Goal: Transaction & Acquisition: Book appointment/travel/reservation

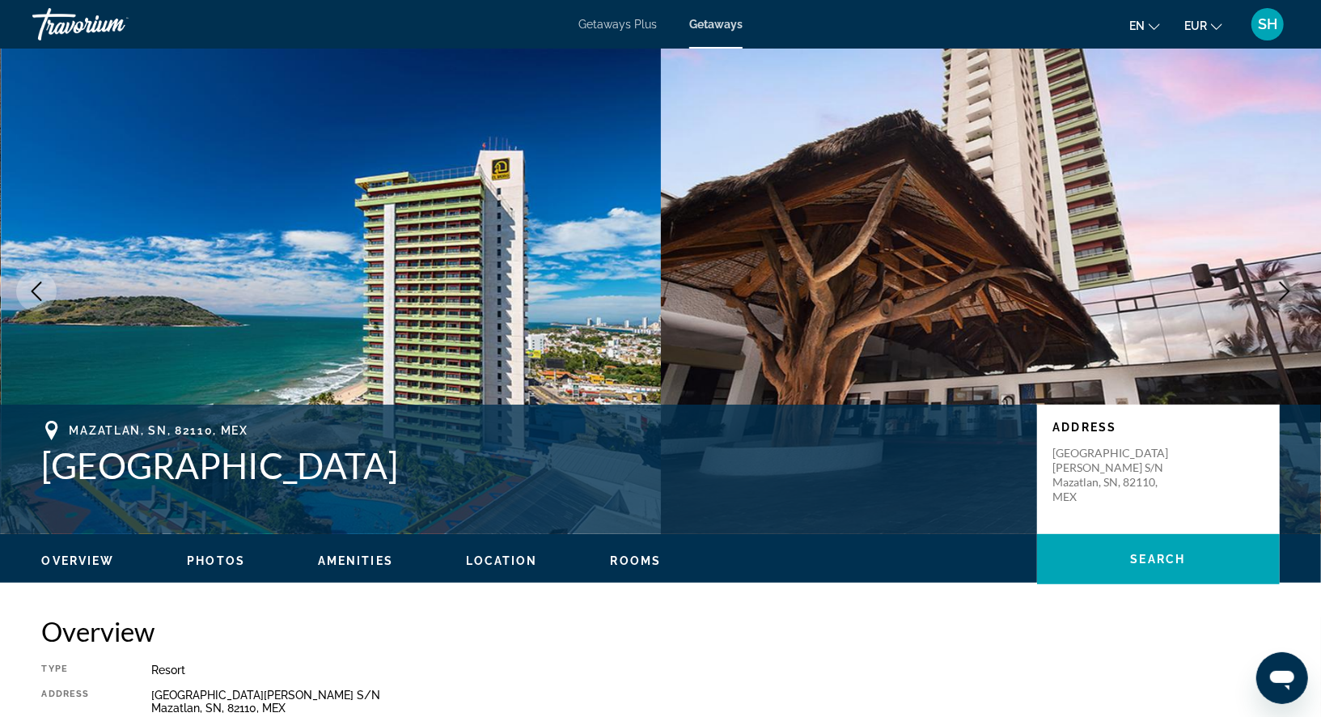
click at [786, 287] on img "Main content" at bounding box center [991, 291] width 661 height 485
click at [722, 327] on img "Main content" at bounding box center [991, 291] width 661 height 485
click at [598, 430] on div "Mazatlan, SN, 82110, MEX" at bounding box center [531, 430] width 979 height 19
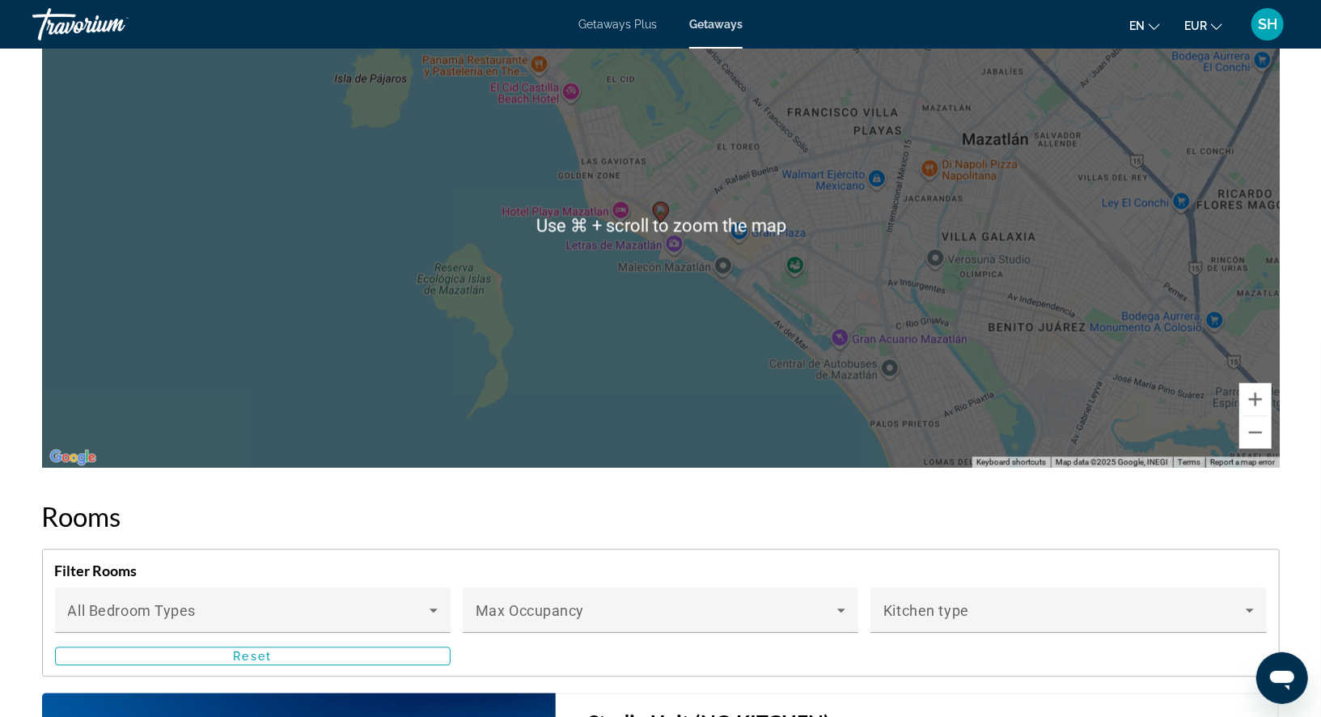
scroll to position [2125, 0]
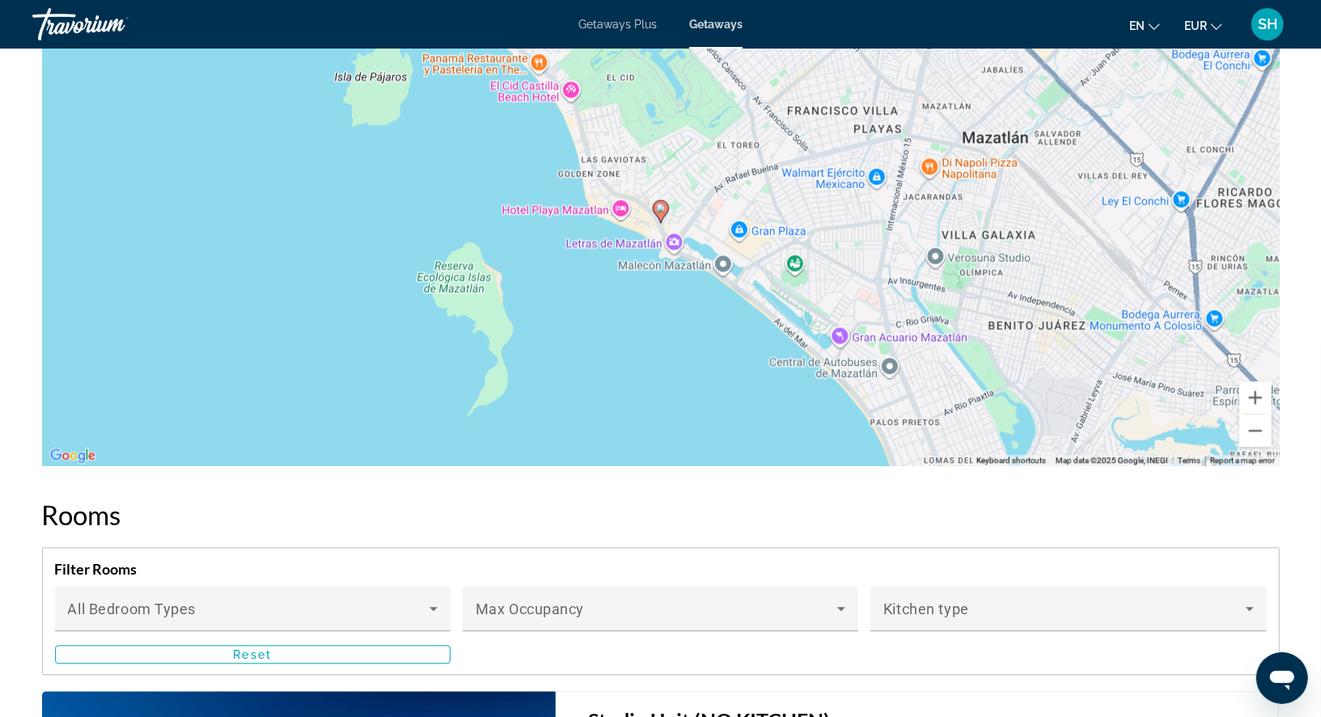
click at [598, 430] on div "To activate drag with keyboard, press Alt + Enter. Once in keyboard drag state,…" at bounding box center [661, 223] width 1238 height 485
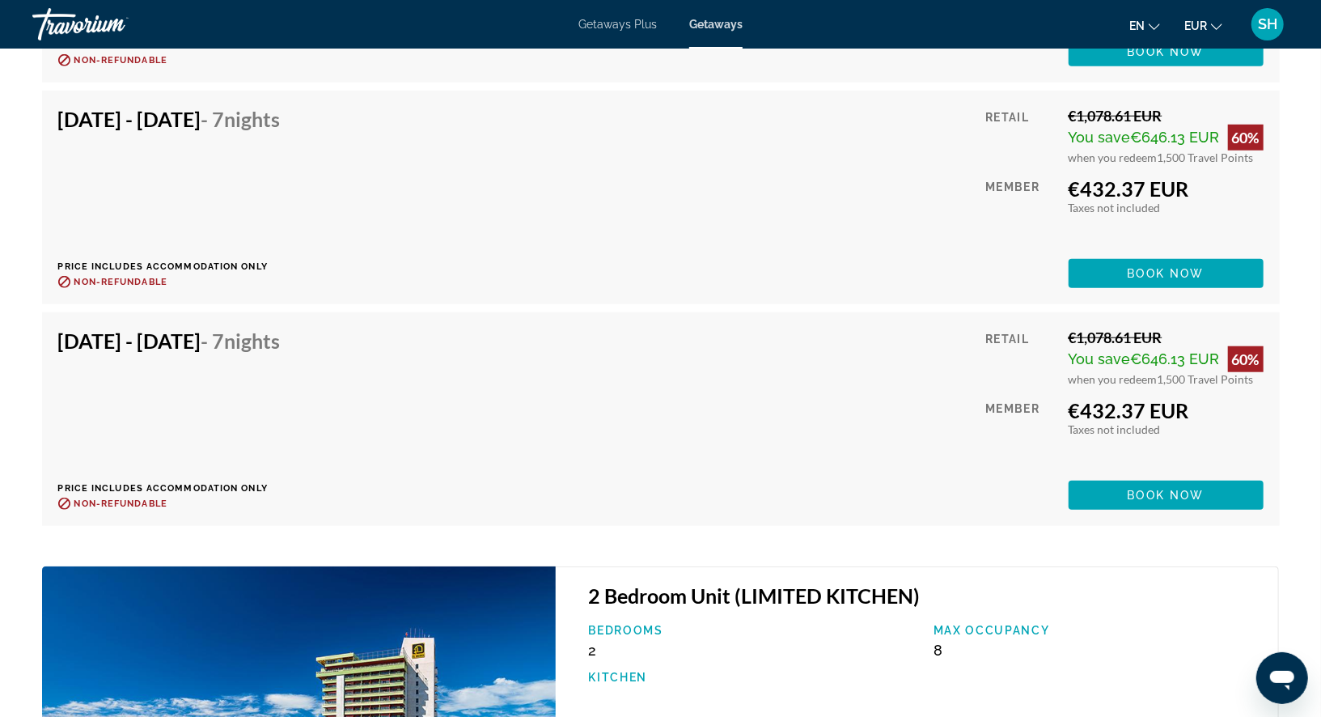
scroll to position [4787, 0]
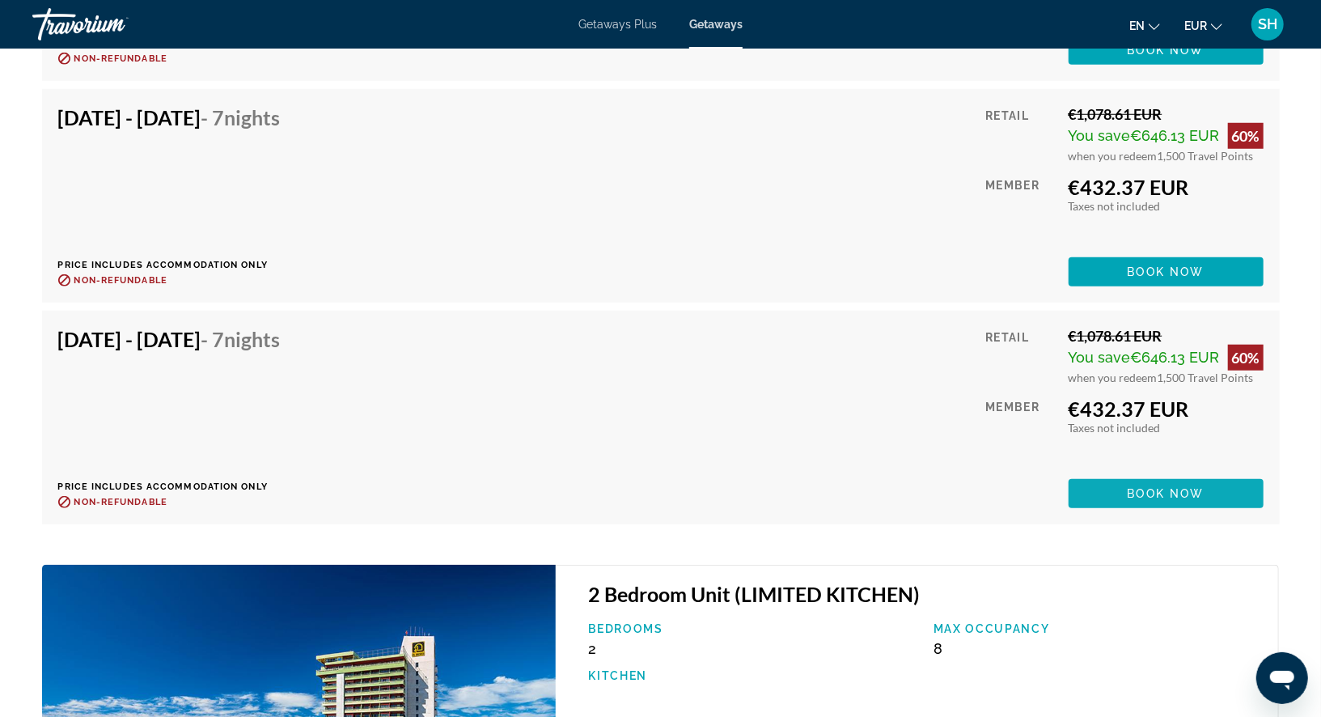
click at [1137, 491] on span "Book now" at bounding box center [1166, 493] width 77 height 13
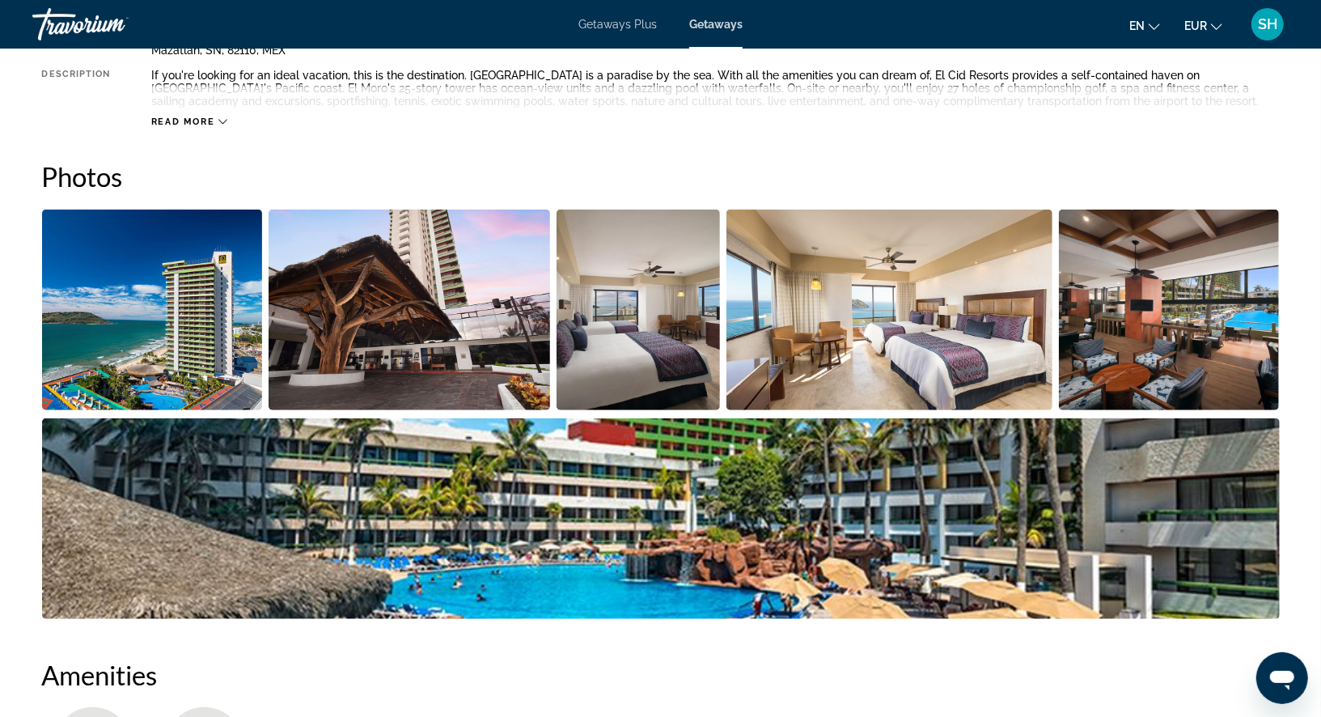
scroll to position [0, 0]
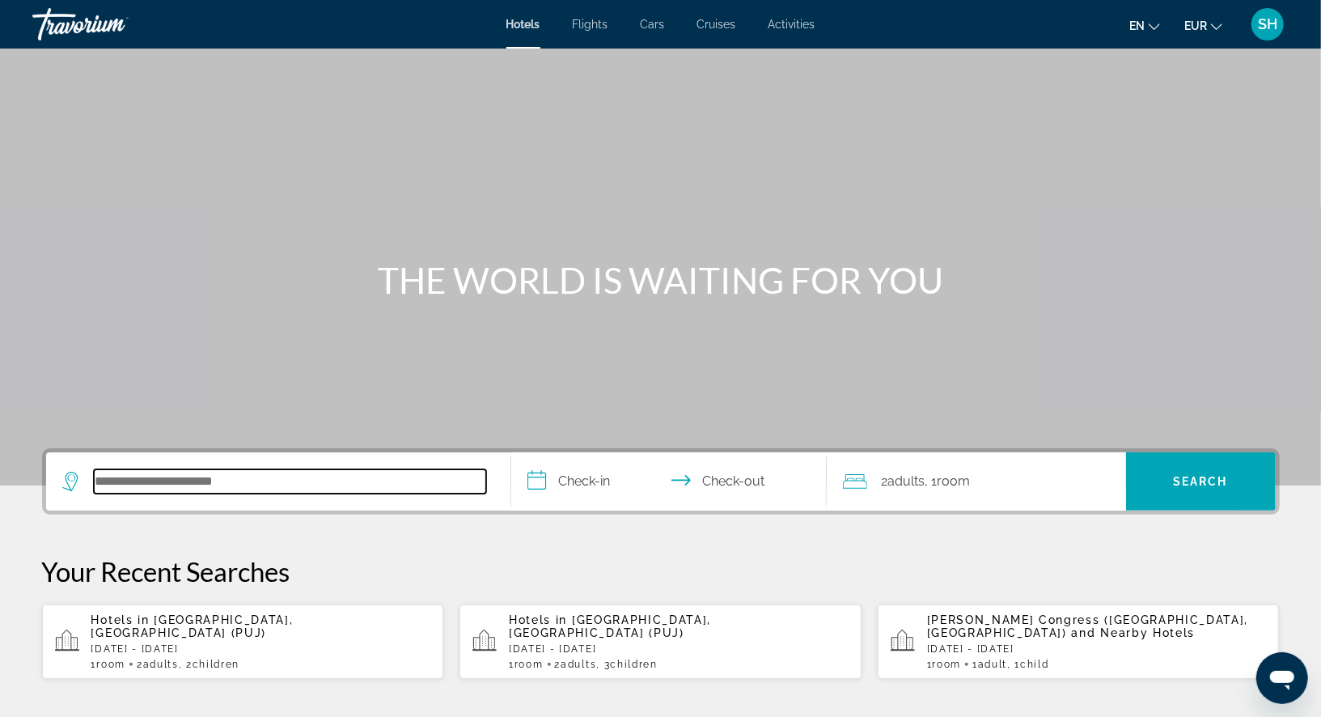
click at [166, 477] on input "Search hotel destination" at bounding box center [290, 481] width 392 height 24
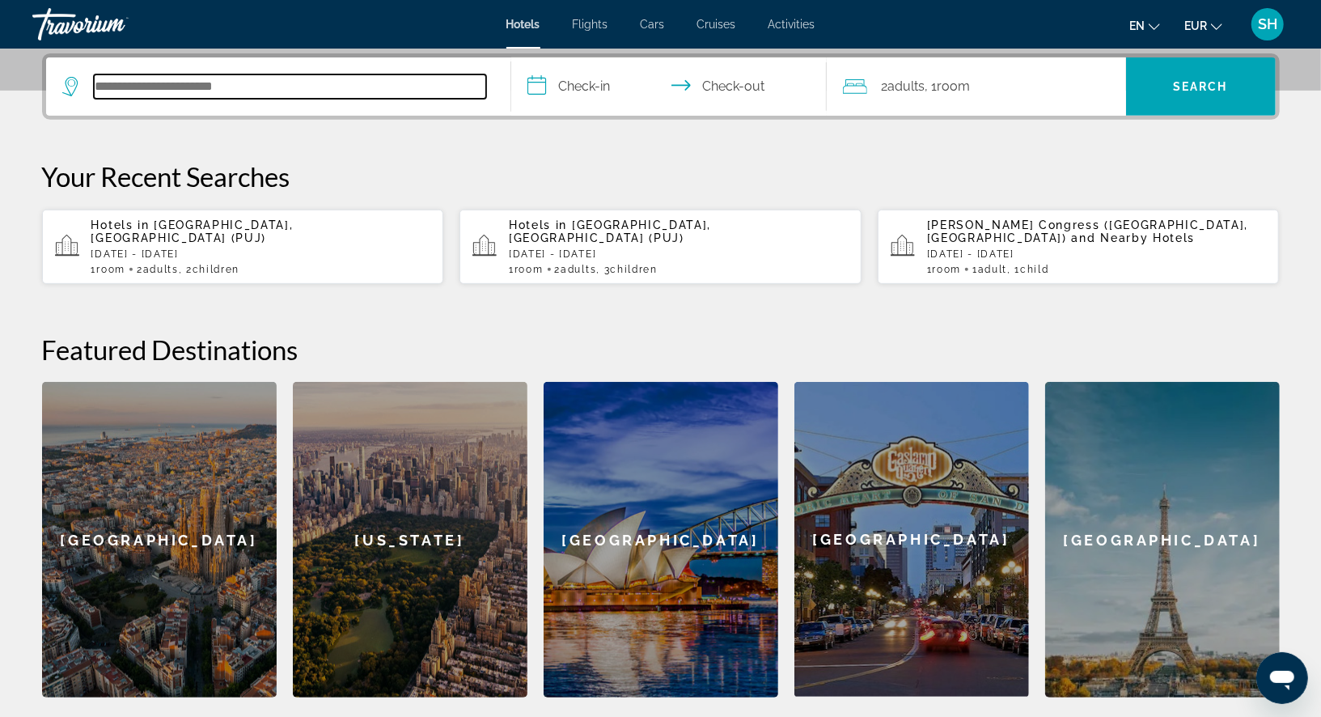
scroll to position [395, 0]
paste input "**********"
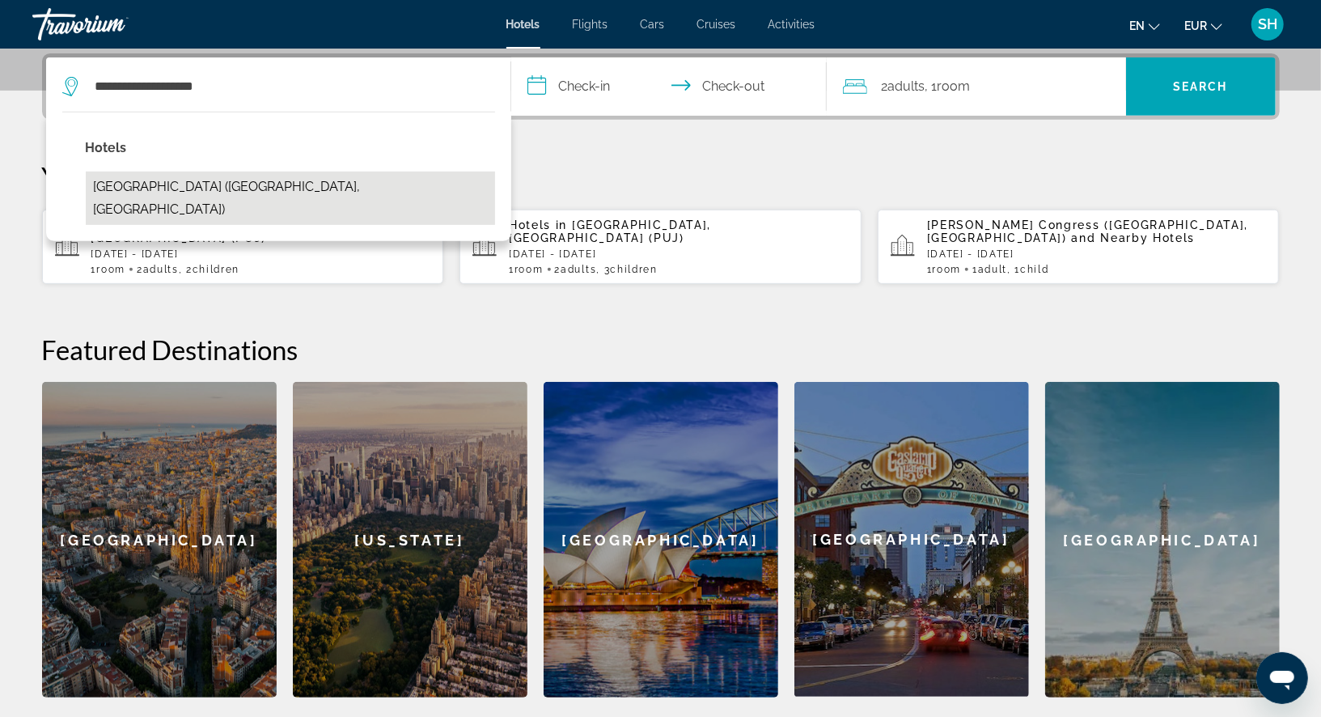
click at [294, 180] on button "El Cid El Moro Beach Hotel (Mazatlan, MX)" at bounding box center [290, 197] width 409 height 53
type input "**********"
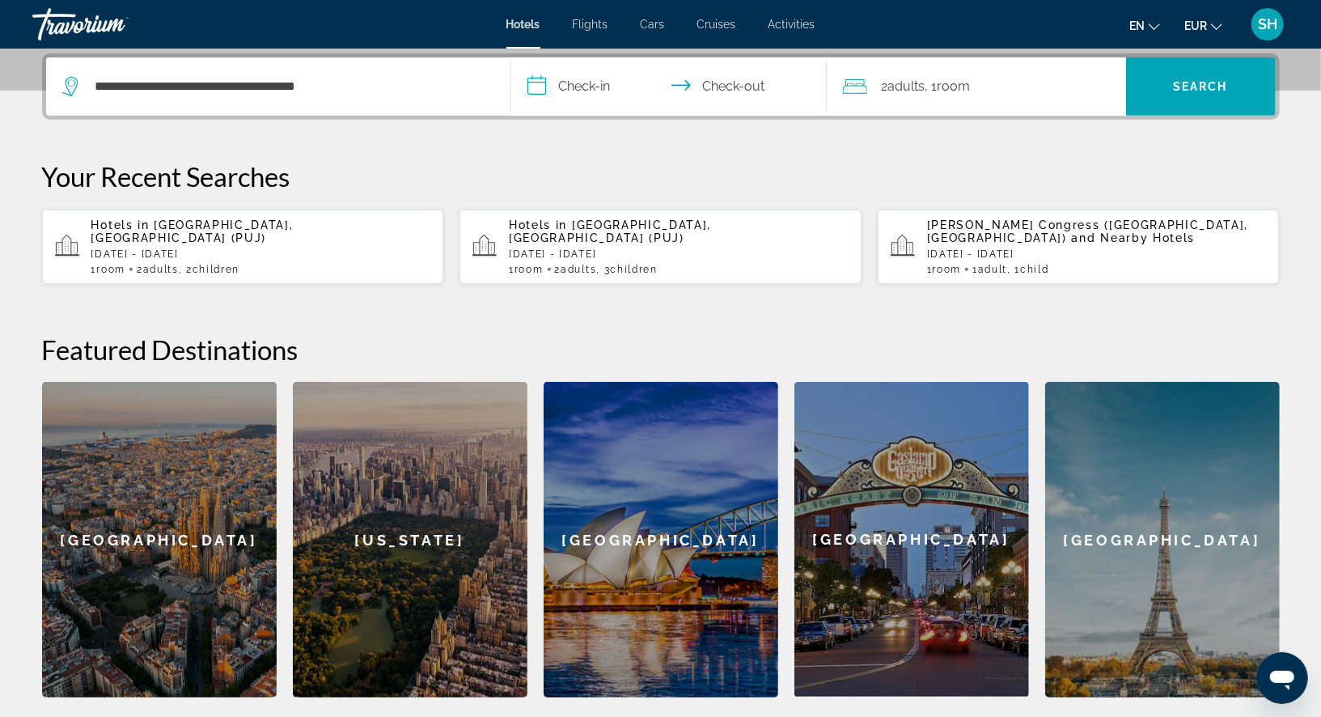
click at [586, 88] on input "**********" at bounding box center [672, 88] width 322 height 63
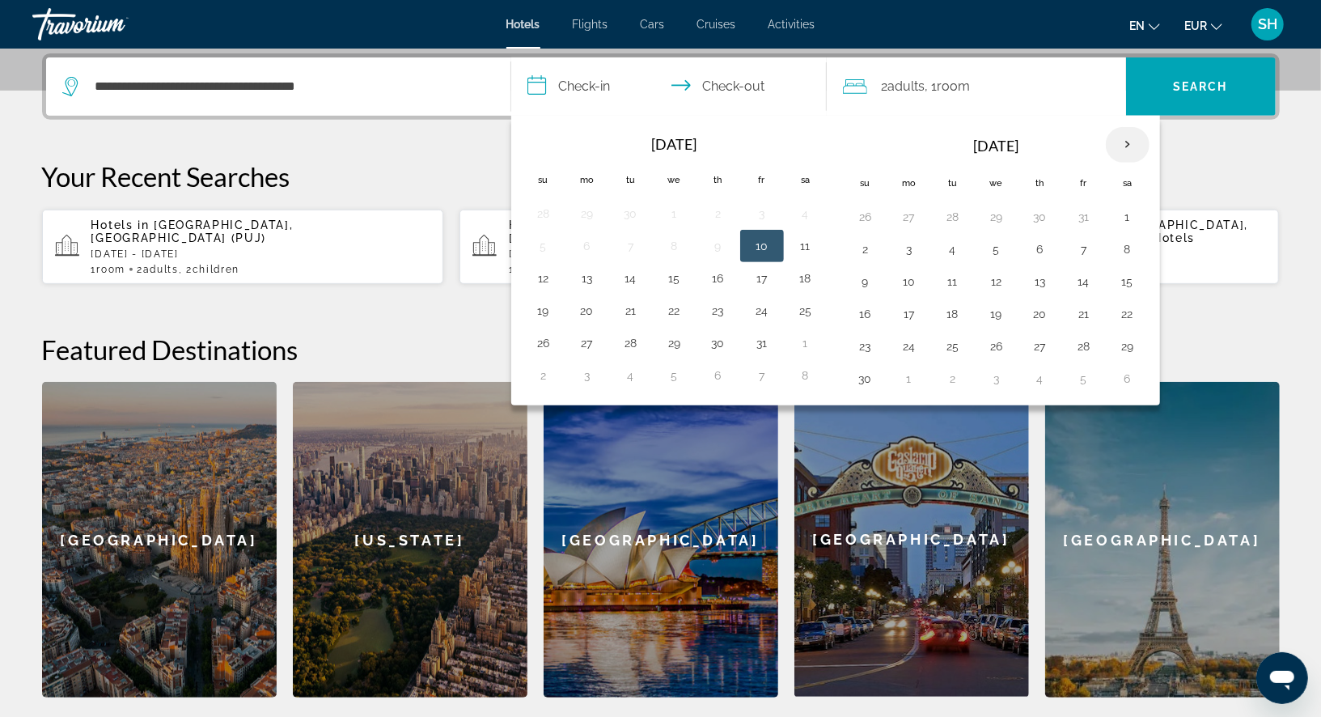
click at [1119, 141] on th "Next month" at bounding box center [1128, 145] width 44 height 36
click at [716, 308] on button "25" at bounding box center [718, 314] width 26 height 23
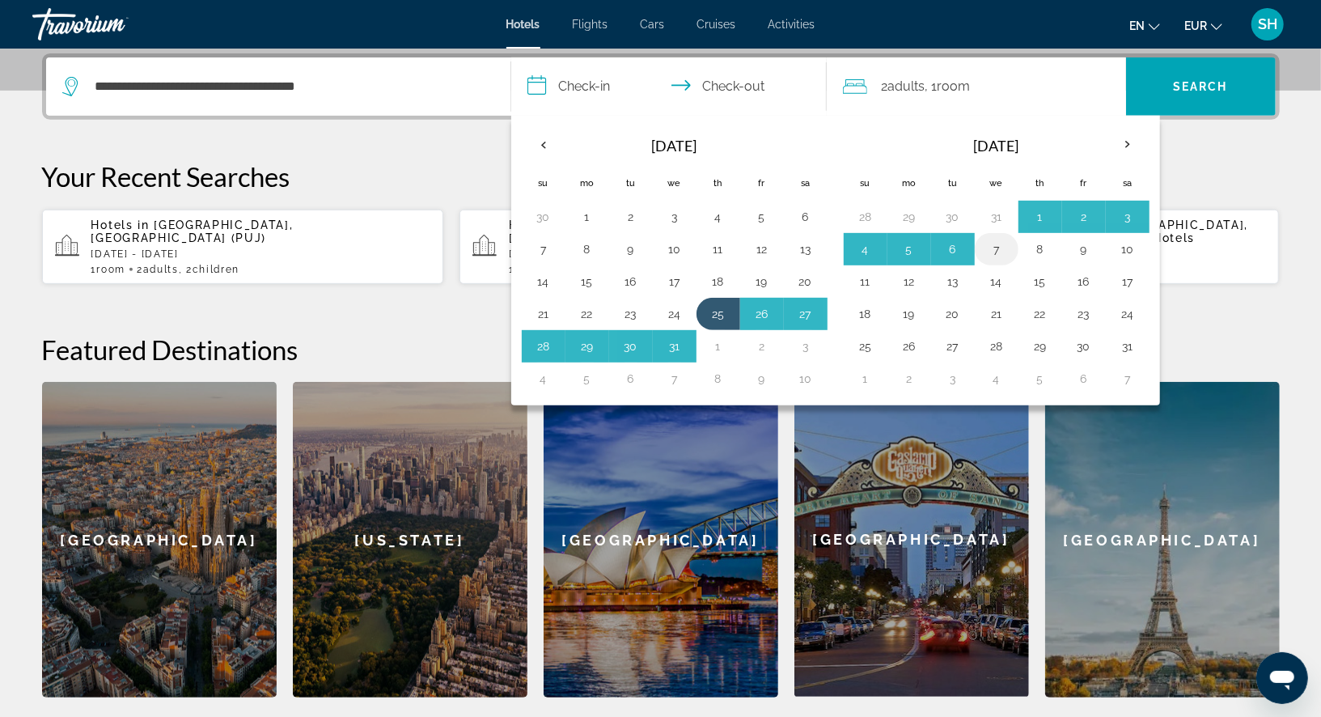
click at [991, 240] on button "7" at bounding box center [997, 249] width 26 height 23
type input "**********"
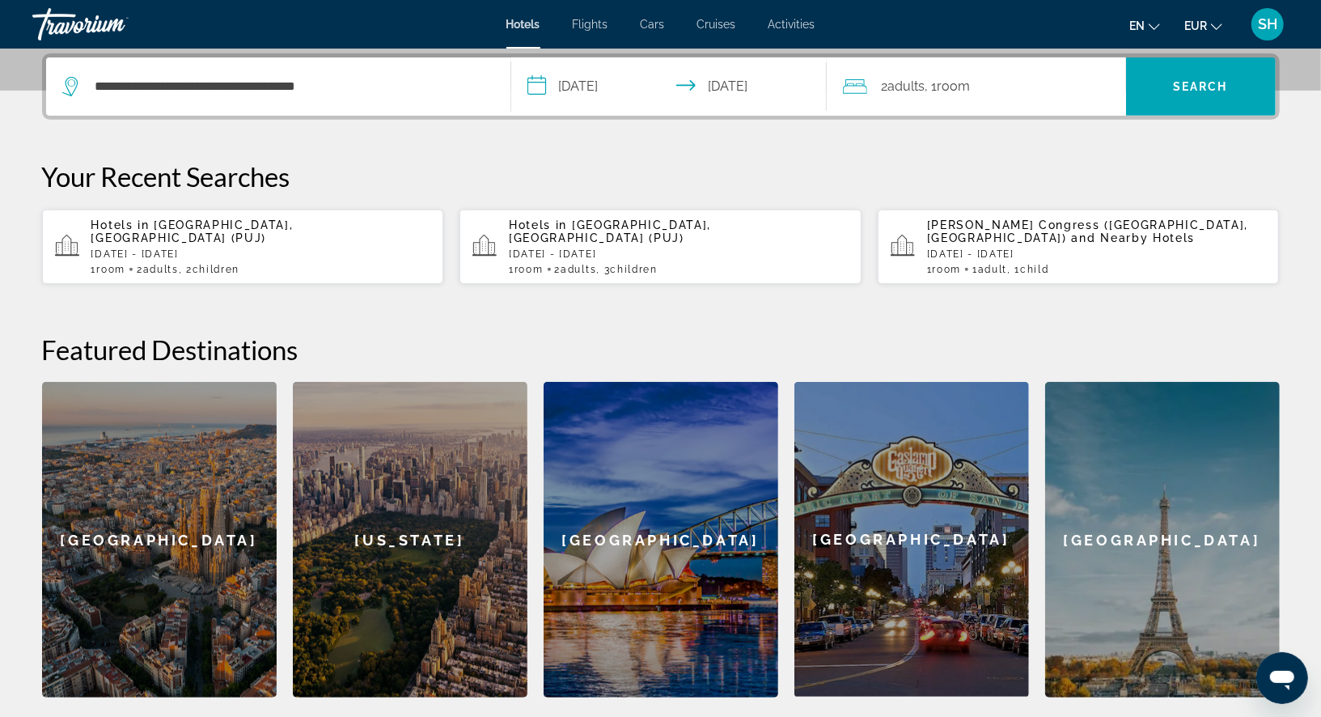
click at [970, 95] on span ", 1 Room rooms" at bounding box center [947, 86] width 45 height 23
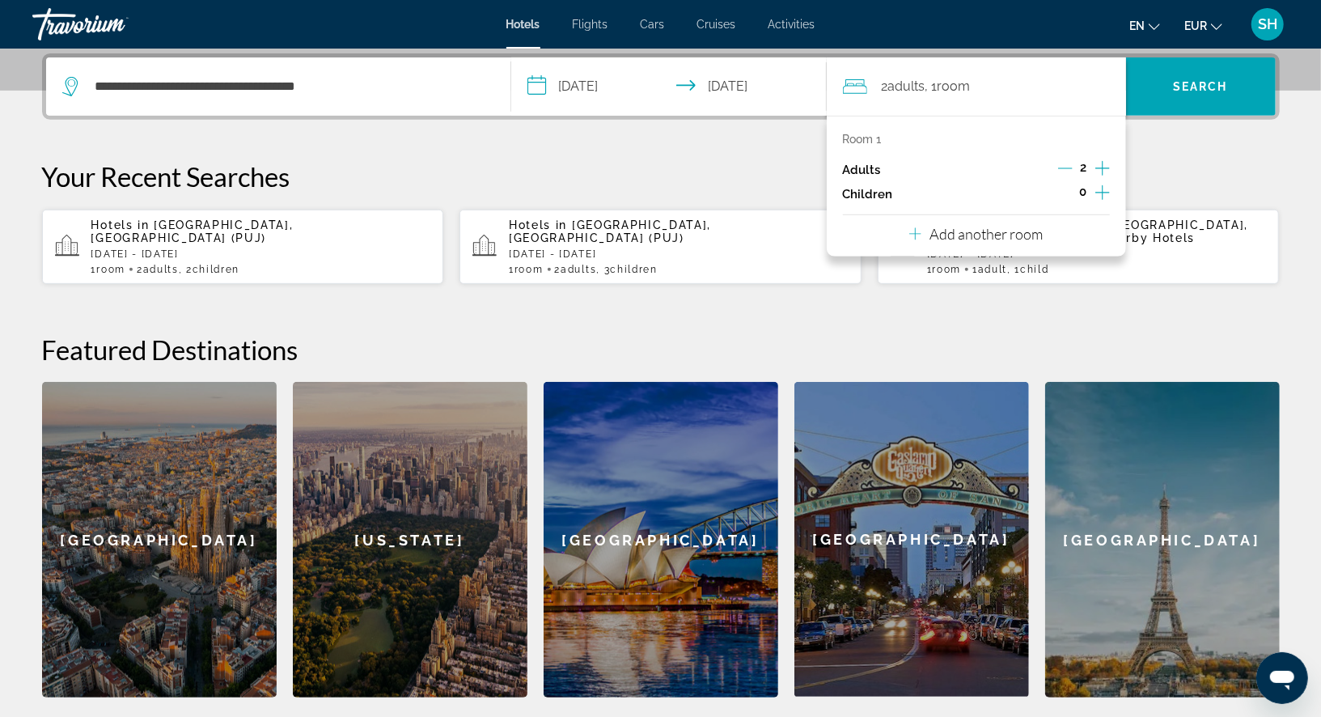
click at [1106, 188] on icon "Increment children" at bounding box center [1102, 192] width 15 height 19
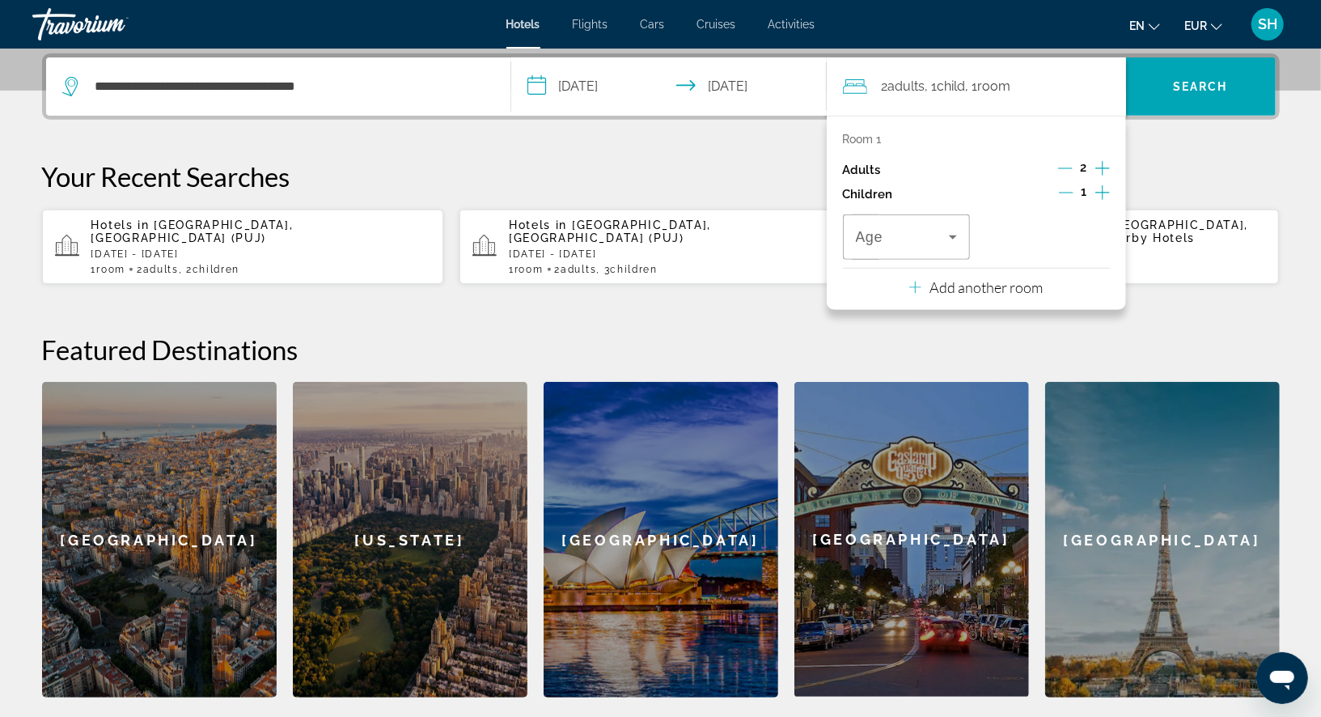
click at [1106, 188] on icon "Increment children" at bounding box center [1102, 192] width 15 height 19
click at [951, 234] on icon "Travelers: 2 adults, 2 children" at bounding box center [952, 236] width 19 height 19
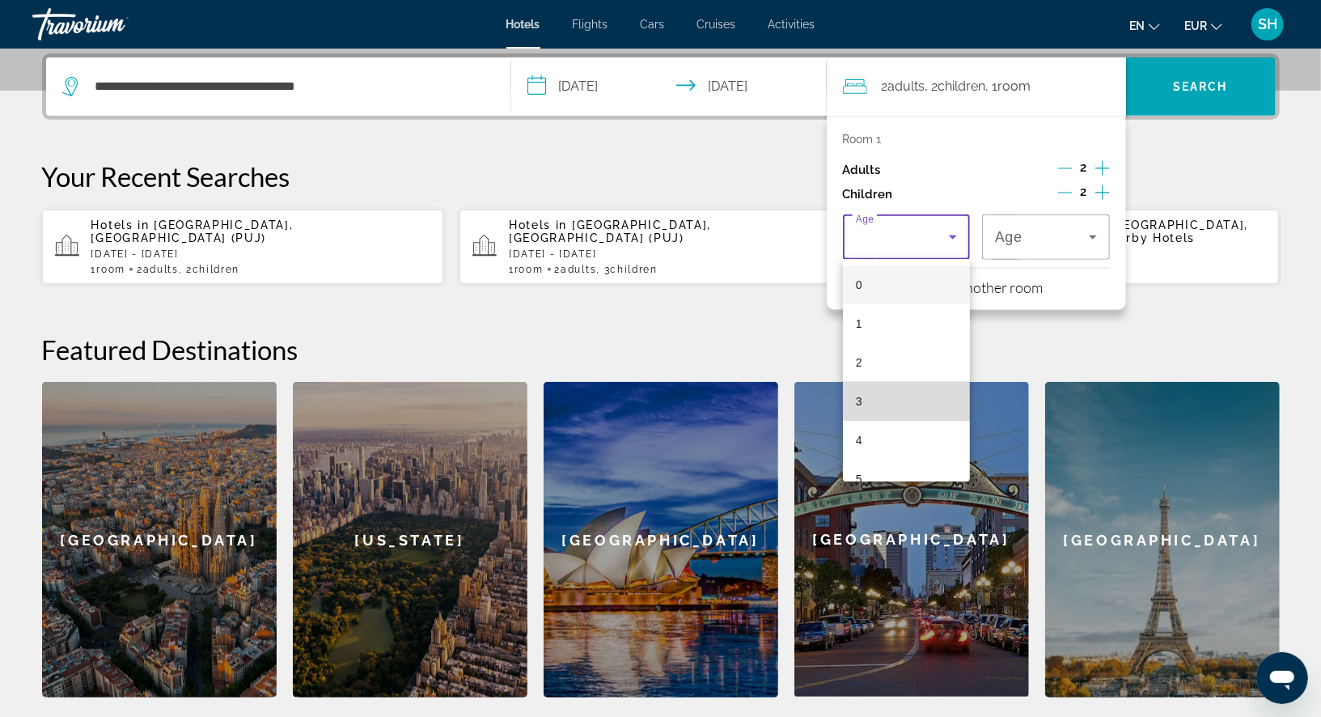
click at [890, 396] on mat-option "3" at bounding box center [907, 401] width 128 height 39
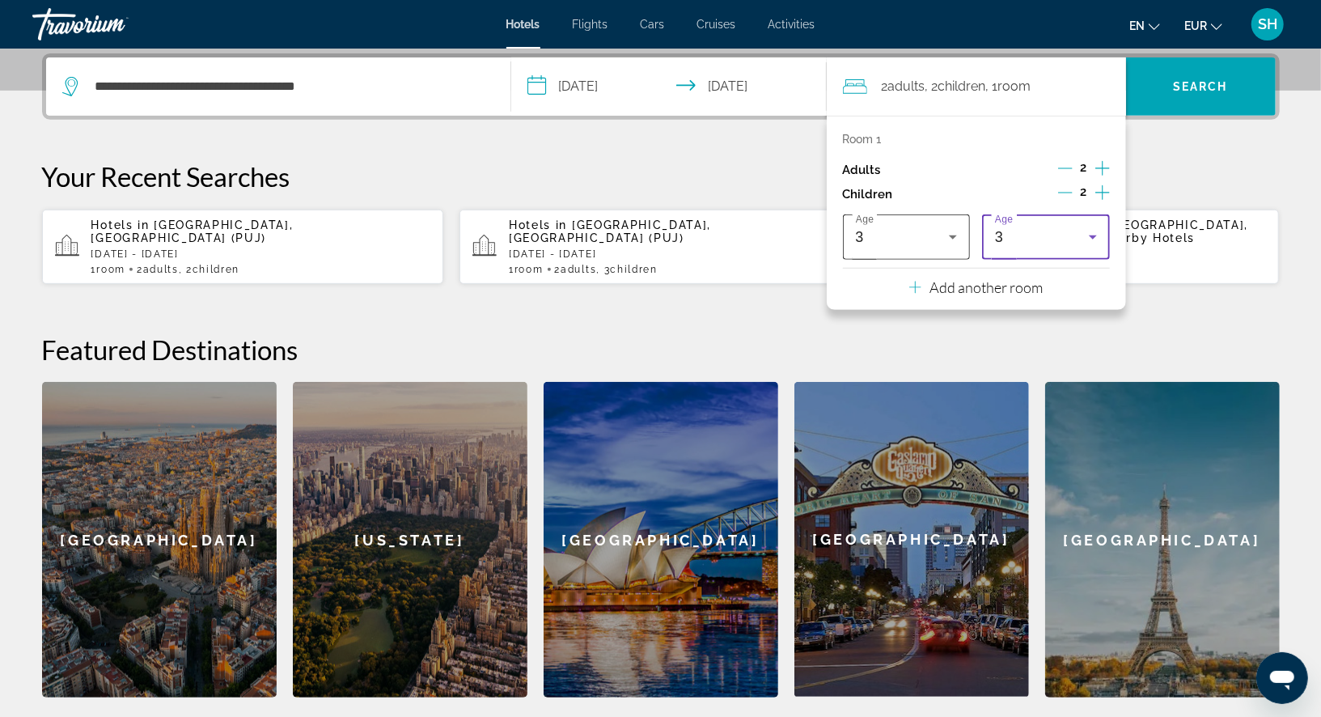
click at [955, 231] on icon "Travelers: 2 adults, 2 children" at bounding box center [952, 236] width 19 height 19
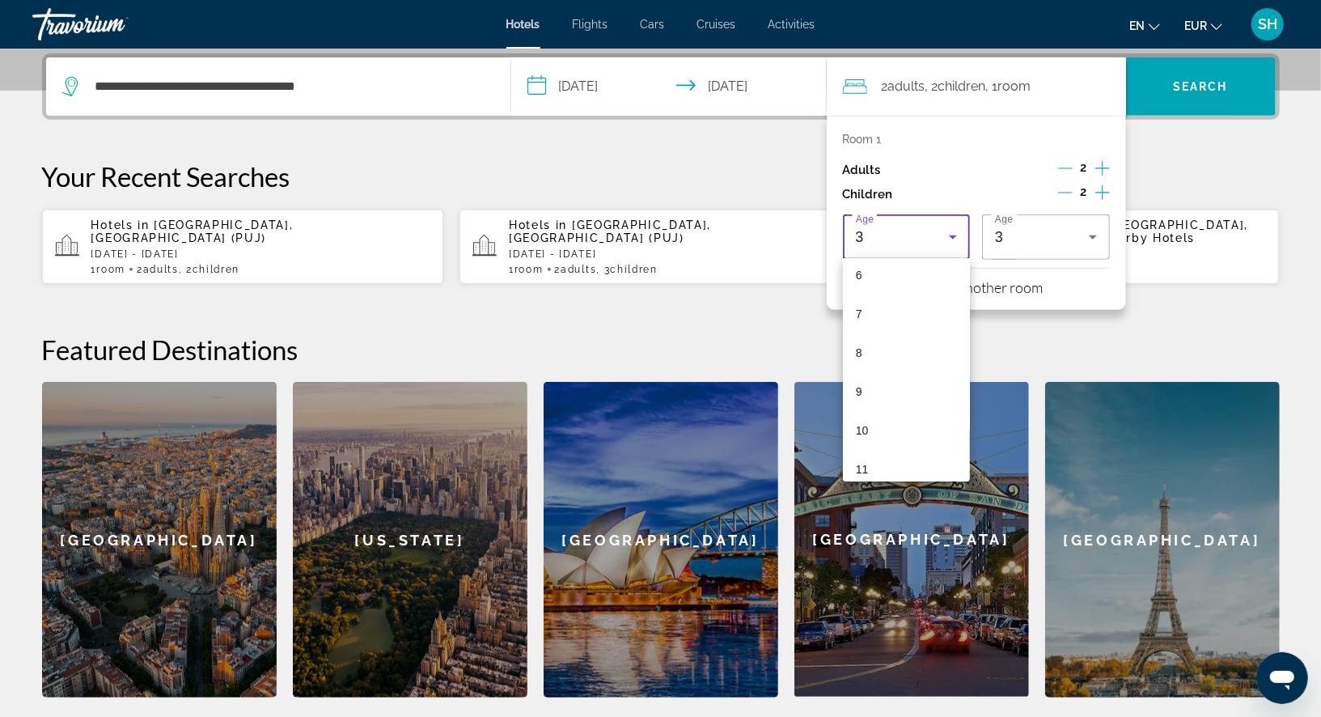
scroll to position [243, 0]
click at [898, 387] on mat-option "9" at bounding box center [907, 390] width 128 height 39
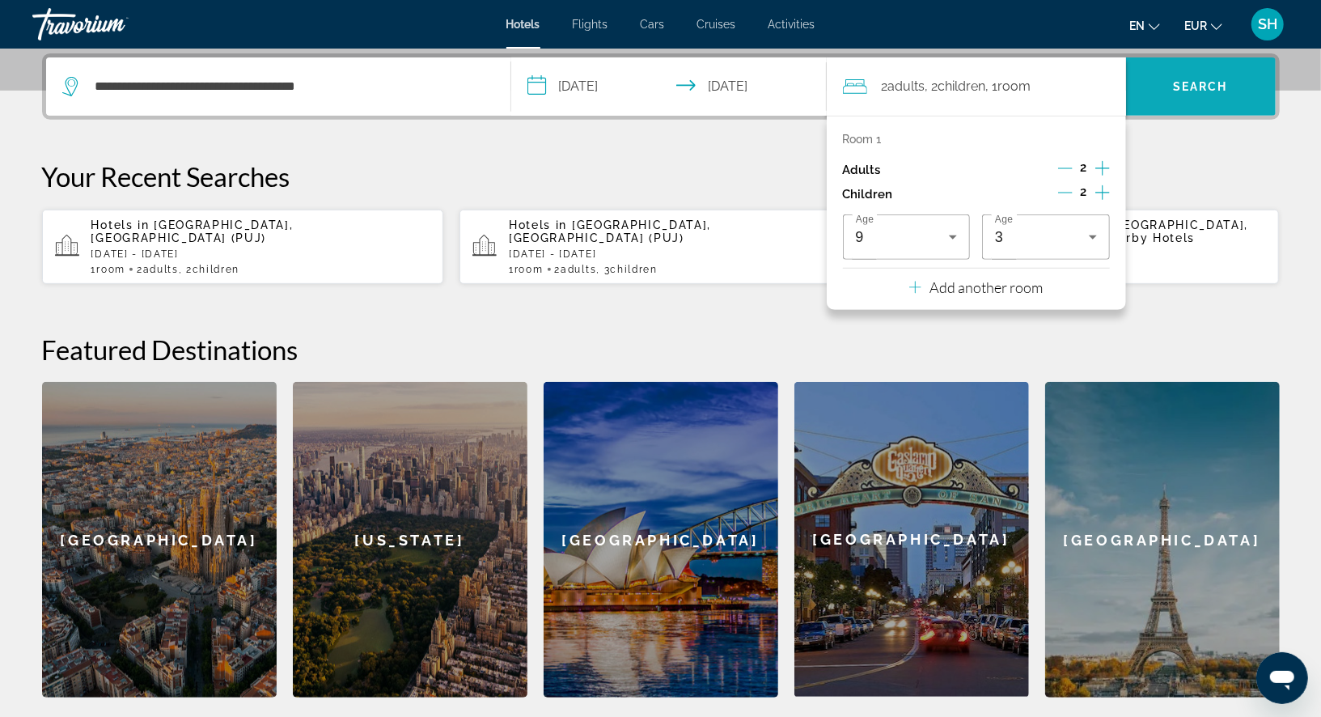
click at [1226, 94] on span "Search" at bounding box center [1201, 86] width 150 height 39
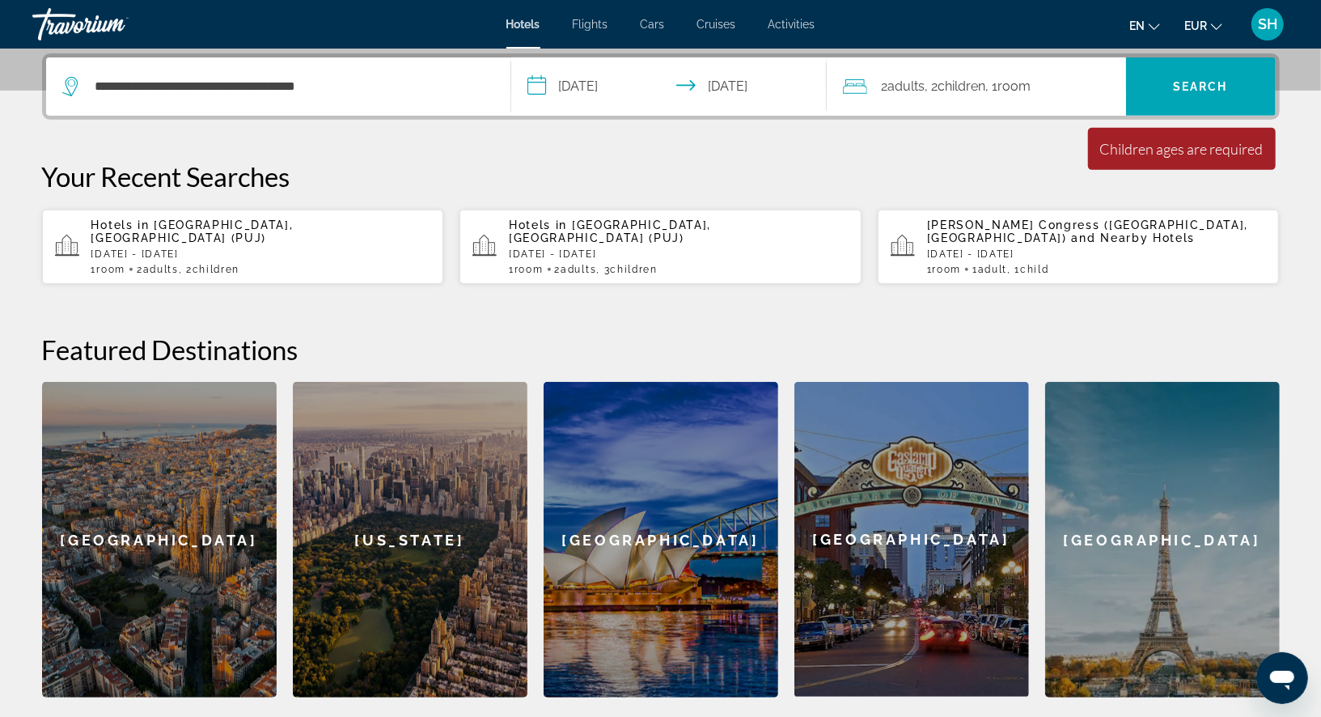
click at [1019, 67] on div "2 Adult Adults , 2 Child Children , 1 Room rooms" at bounding box center [984, 86] width 283 height 58
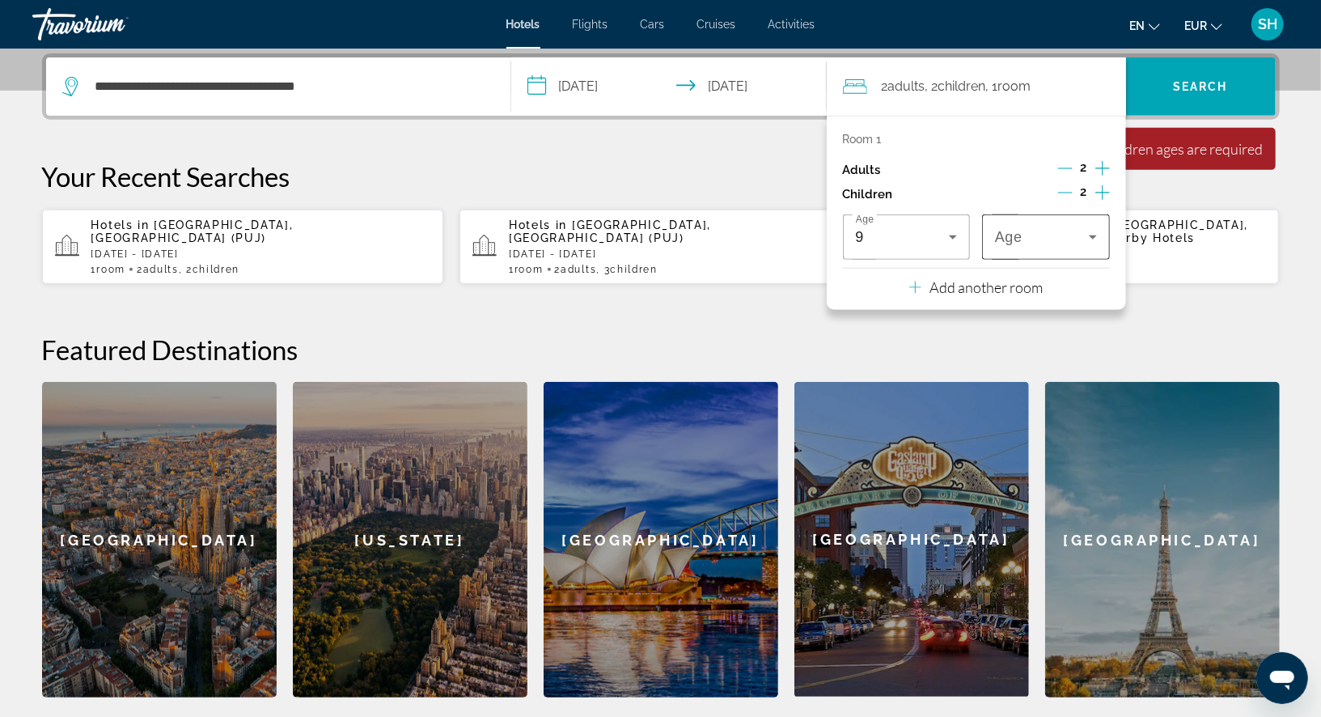
click at [1095, 232] on icon "Travelers: 2 adults, 2 children" at bounding box center [1092, 236] width 19 height 19
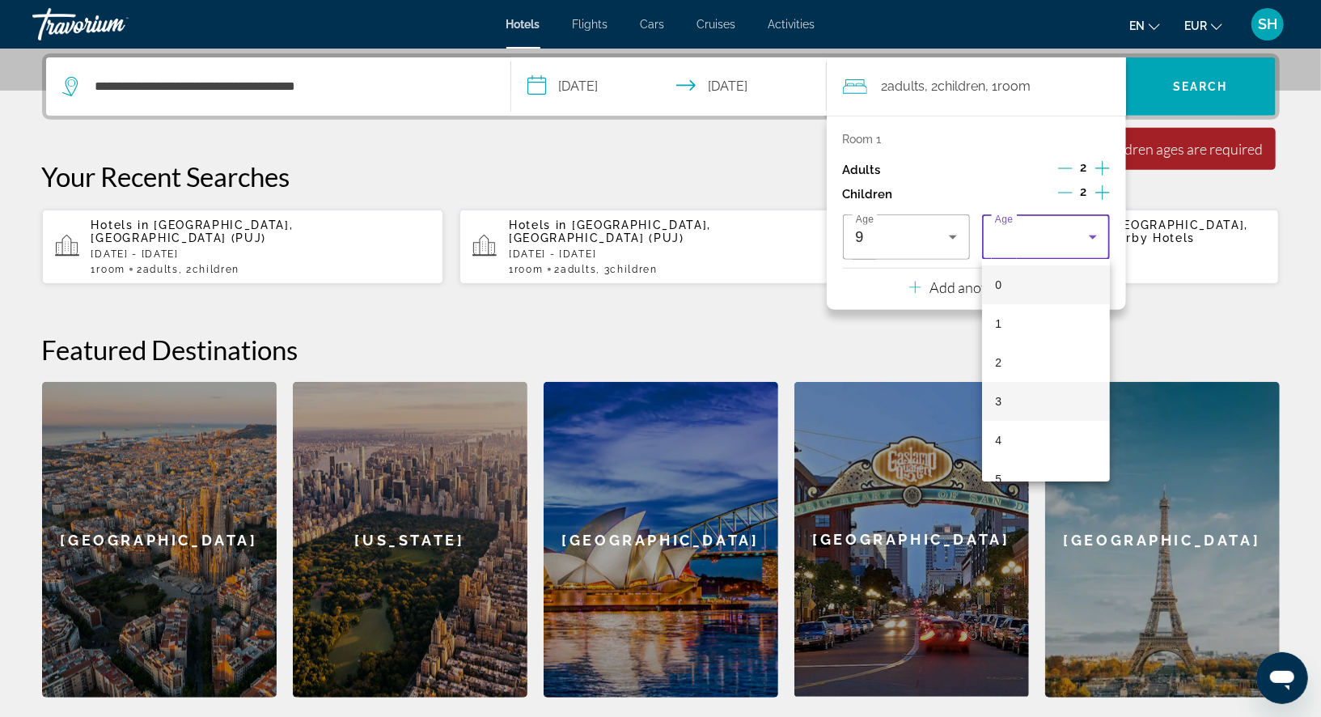
click at [1019, 399] on mat-option "3" at bounding box center [1046, 401] width 128 height 39
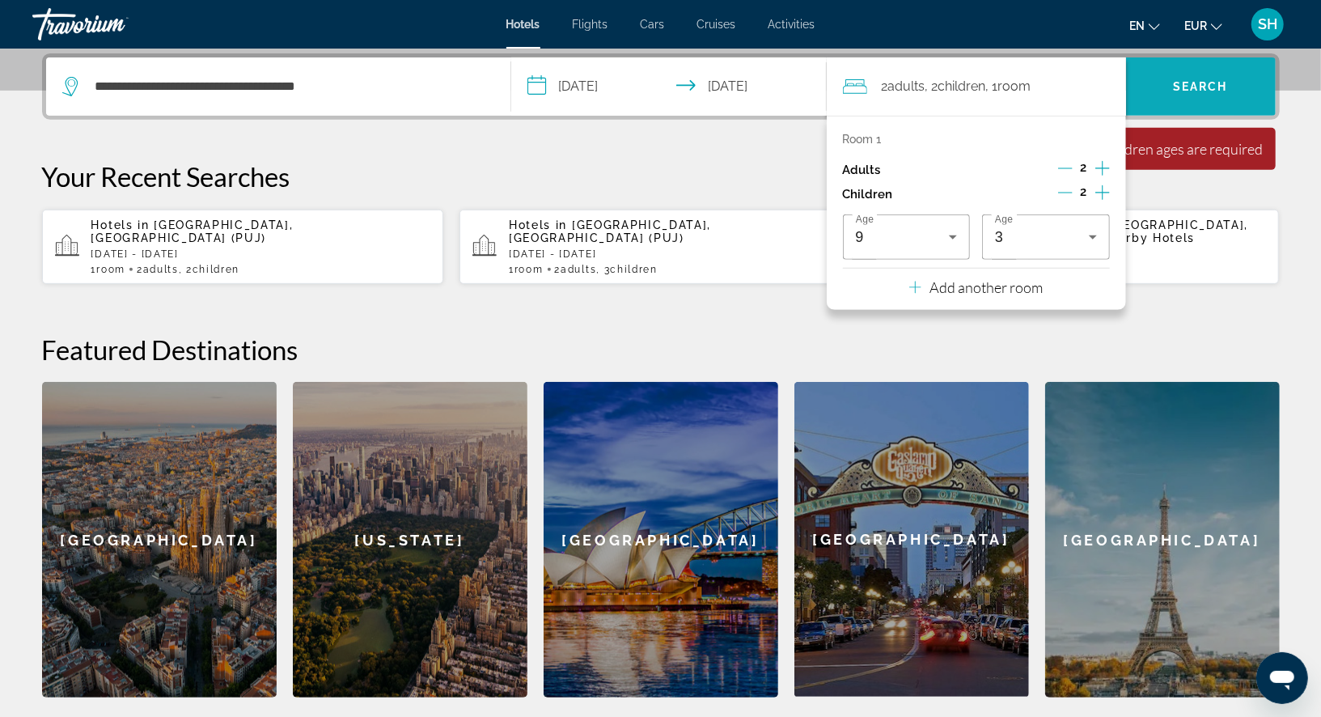
click at [1222, 86] on span "Search" at bounding box center [1200, 86] width 55 height 13
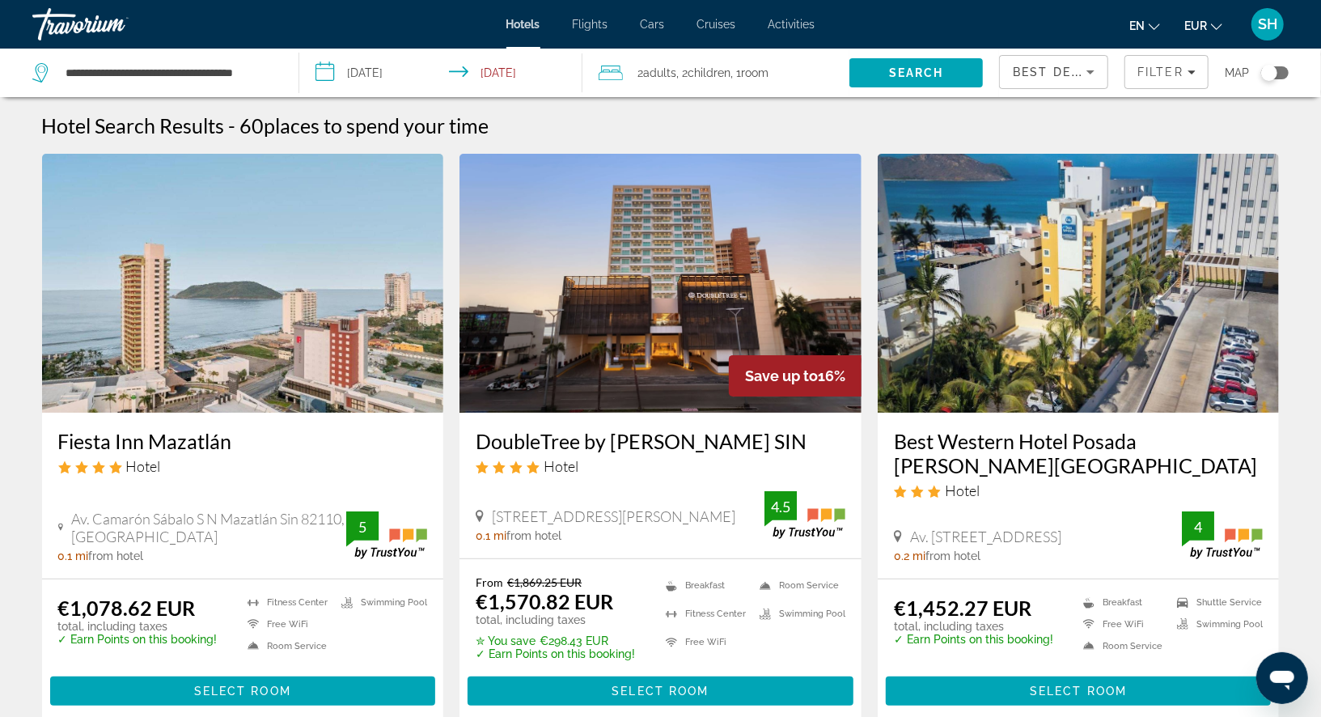
click at [1086, 69] on icon "Sort by" at bounding box center [1090, 71] width 19 height 19
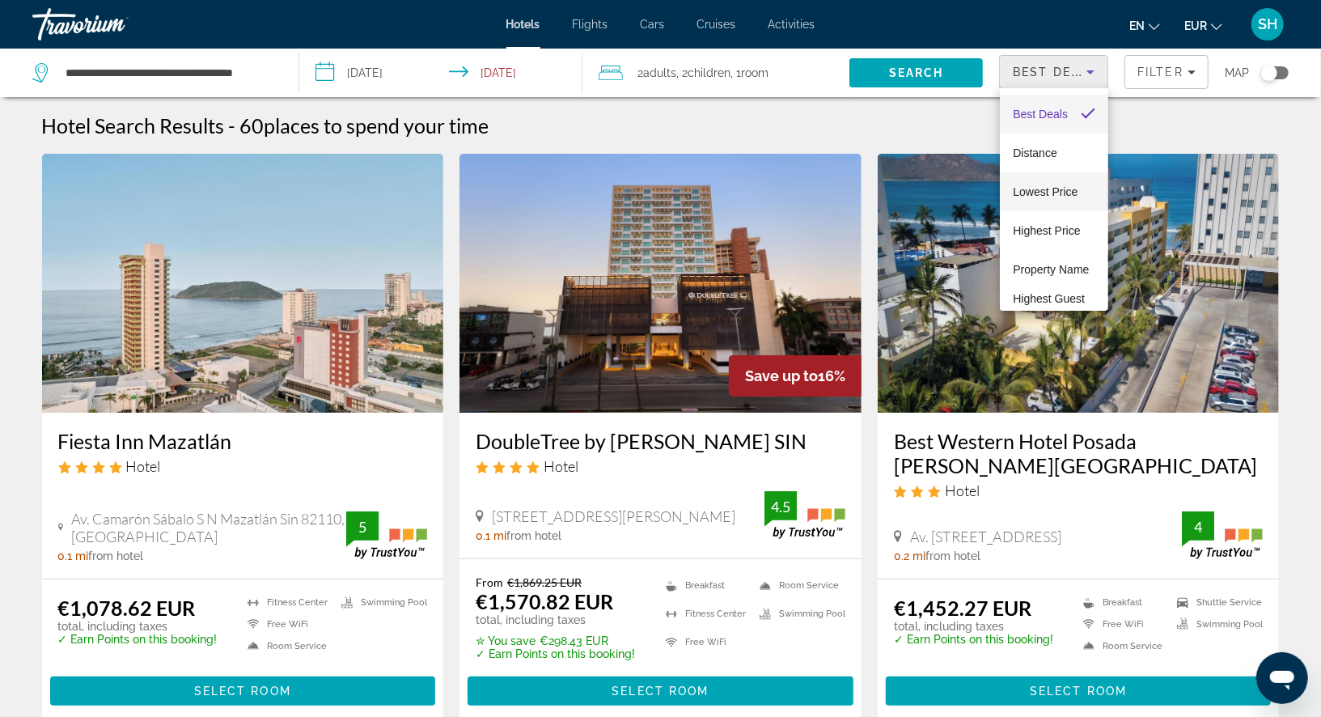
click at [1049, 192] on span "Lowest Price" at bounding box center [1045, 191] width 65 height 13
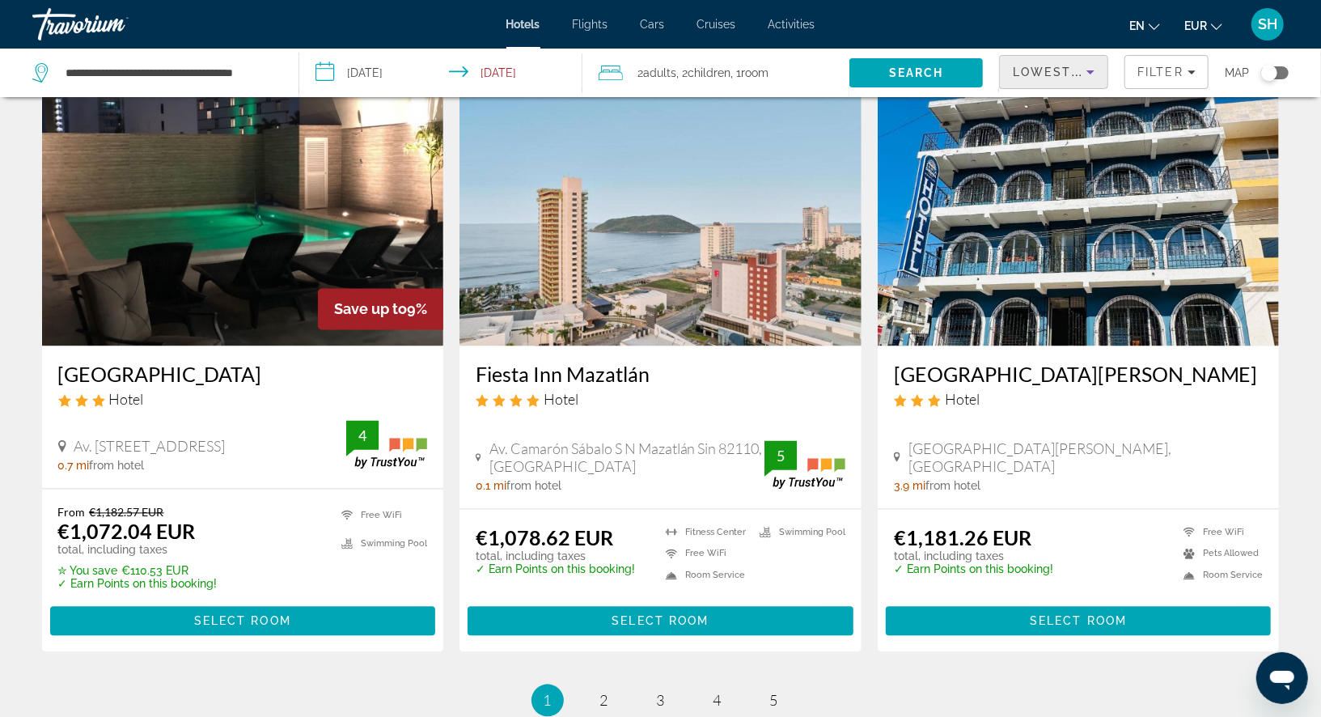
scroll to position [1883, 0]
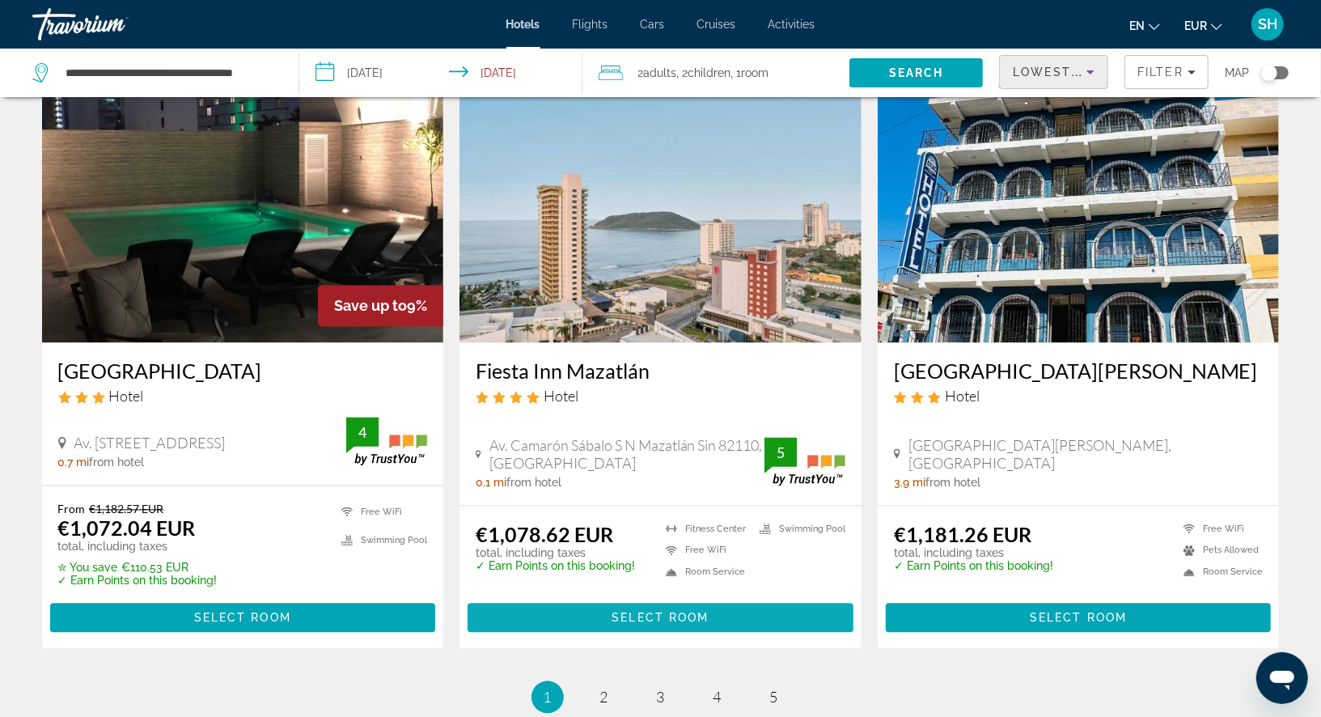
click at [620, 612] on span "Select Room" at bounding box center [660, 618] width 97 height 13
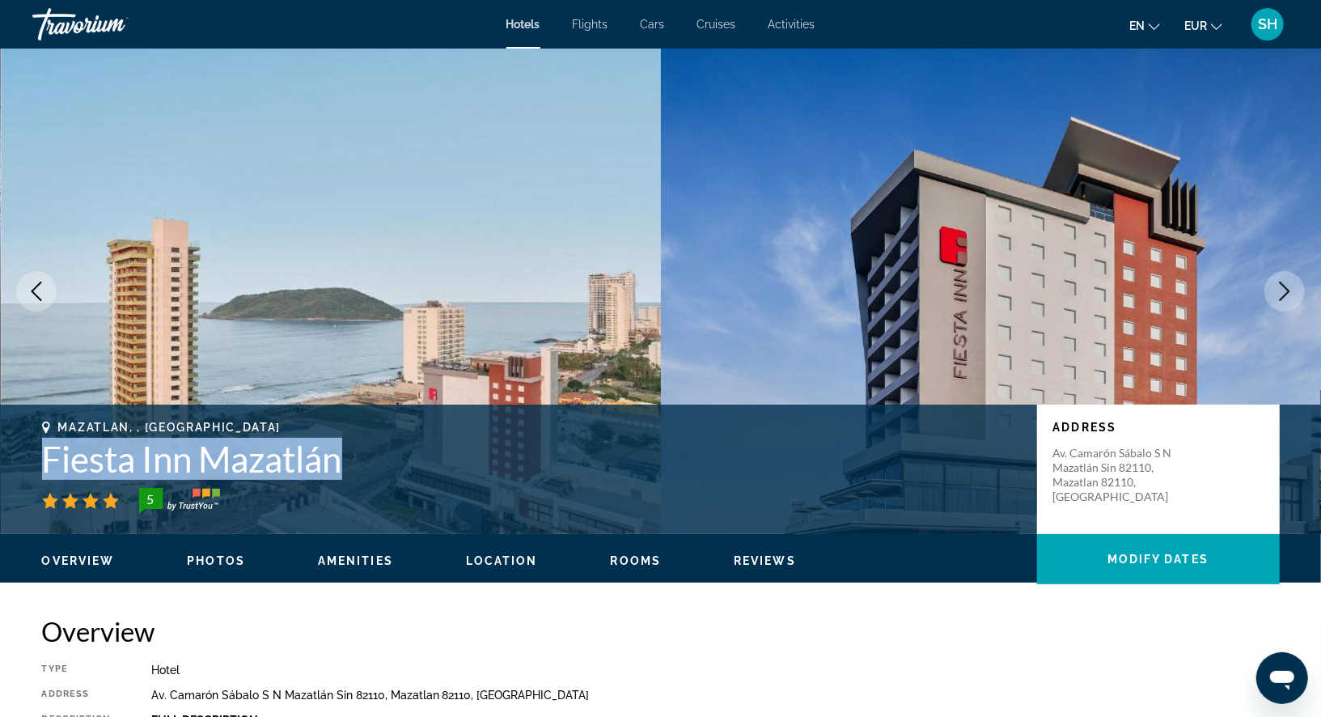
drag, startPoint x: 349, startPoint y: 461, endPoint x: 44, endPoint y: 440, distance: 305.7
click at [44, 440] on h1 "Fiesta Inn Mazatlán" at bounding box center [531, 459] width 979 height 42
copy h1 "Fiesta Inn Mazatlán"
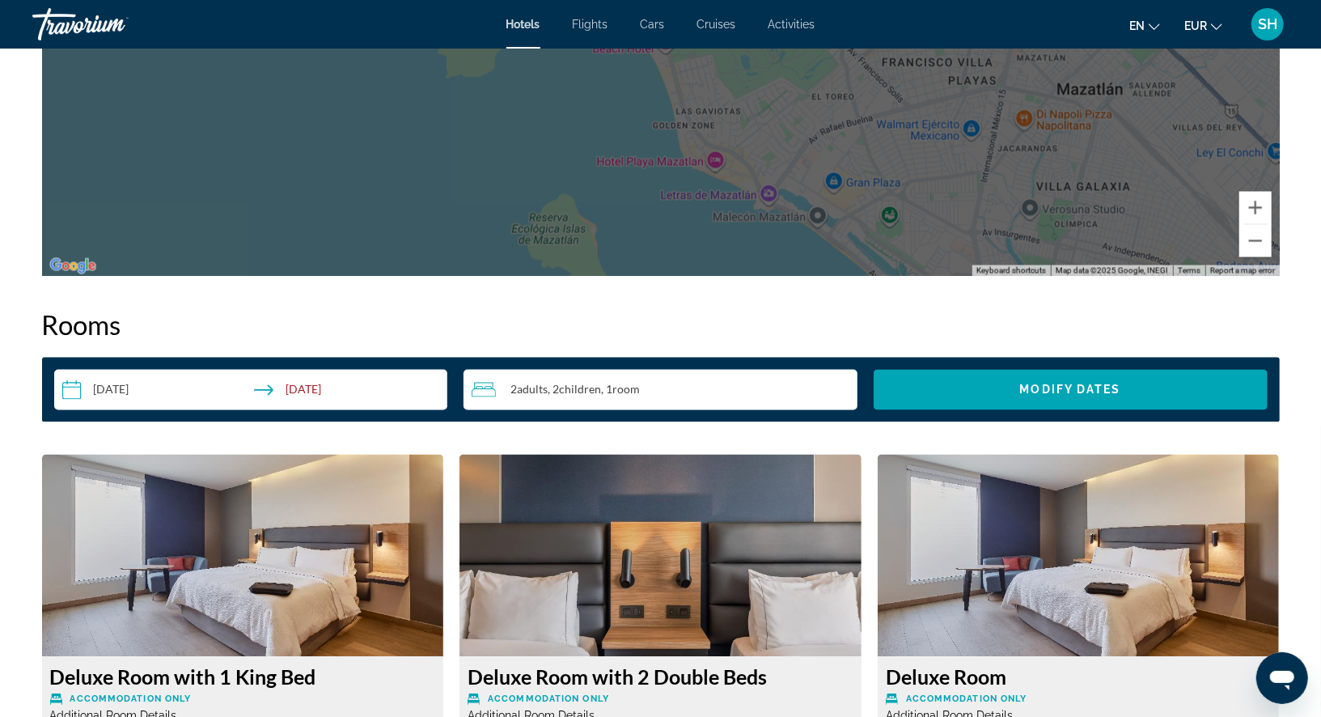
scroll to position [1827, 0]
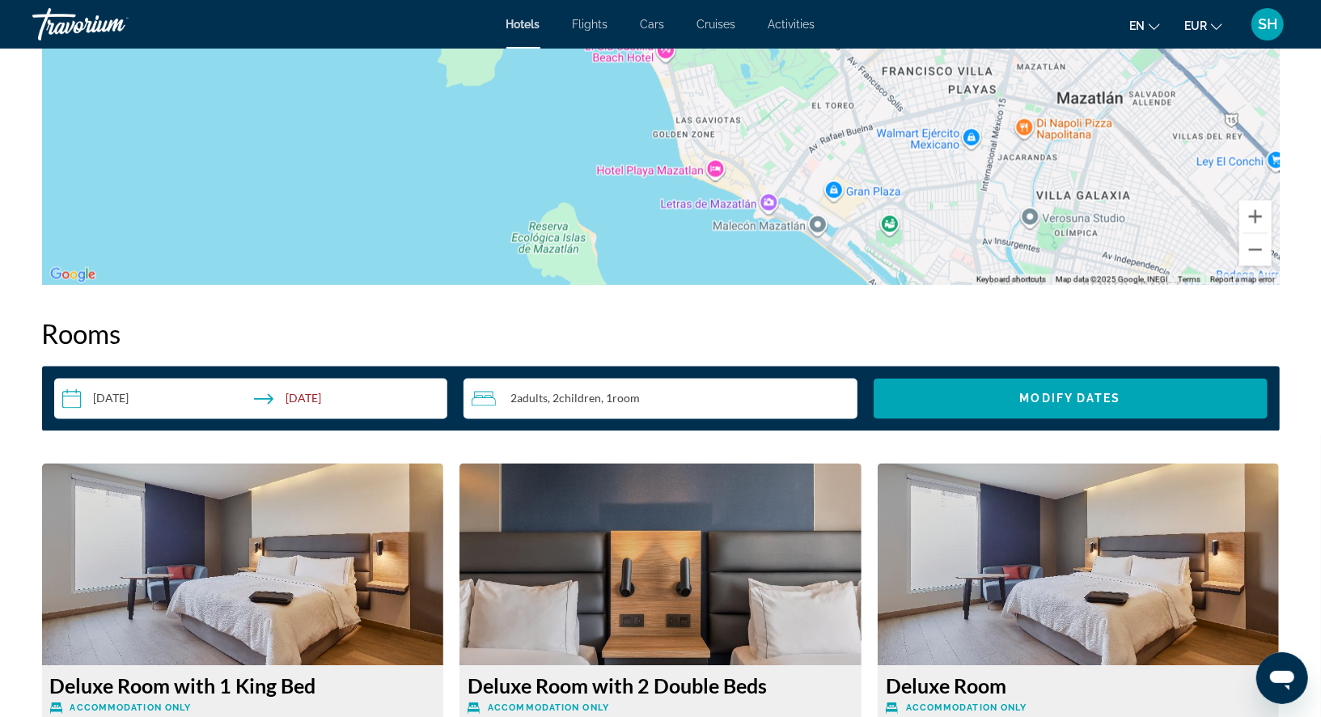
click at [693, 396] on div "2 Adult Adults , 2 Child Children , 1 Room rooms" at bounding box center [665, 398] width 386 height 19
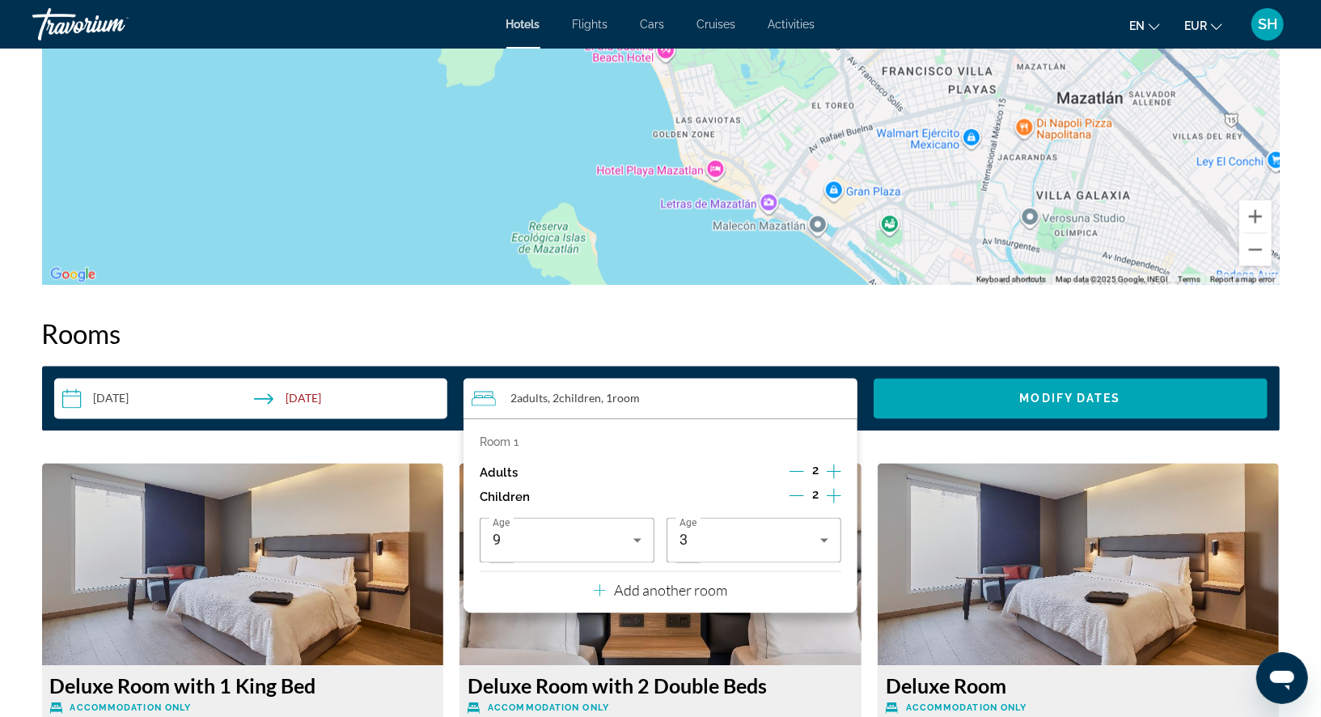
click at [832, 493] on icon "Increment children" at bounding box center [834, 495] width 15 height 19
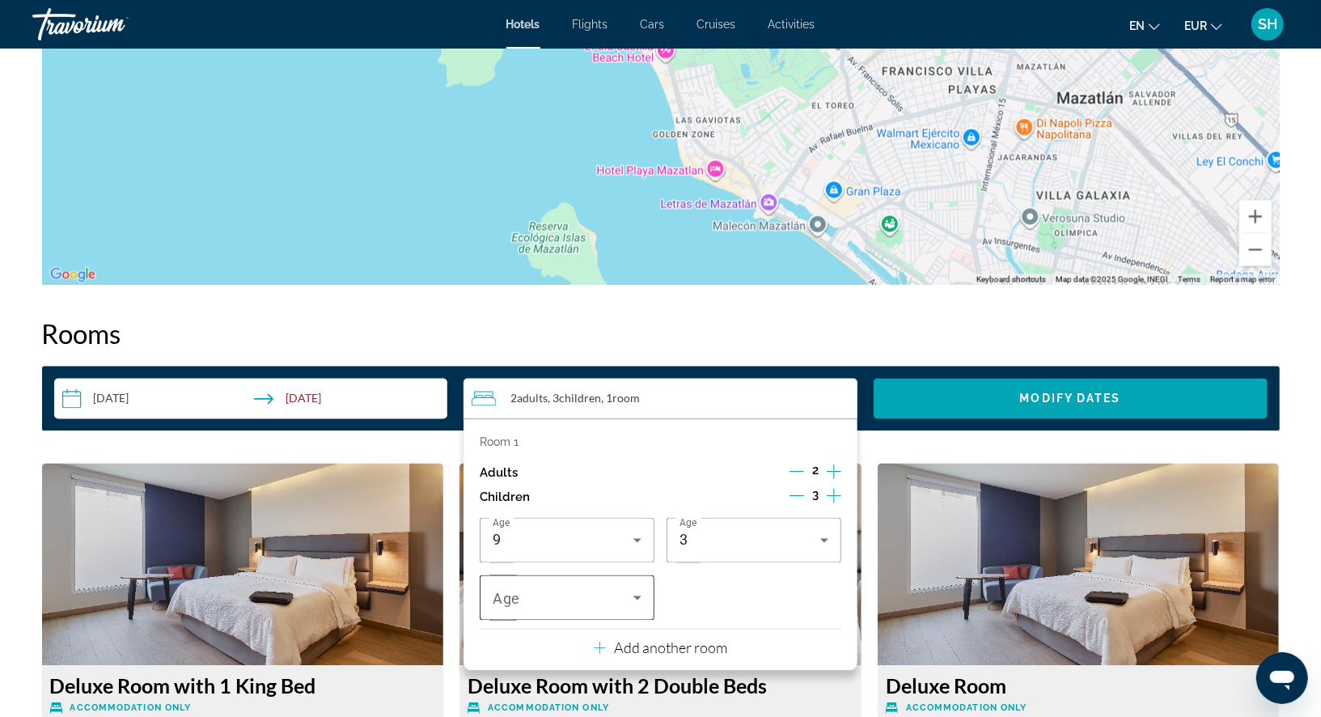
click at [640, 597] on icon "Travelers: 2 adults, 3 children" at bounding box center [637, 597] width 19 height 19
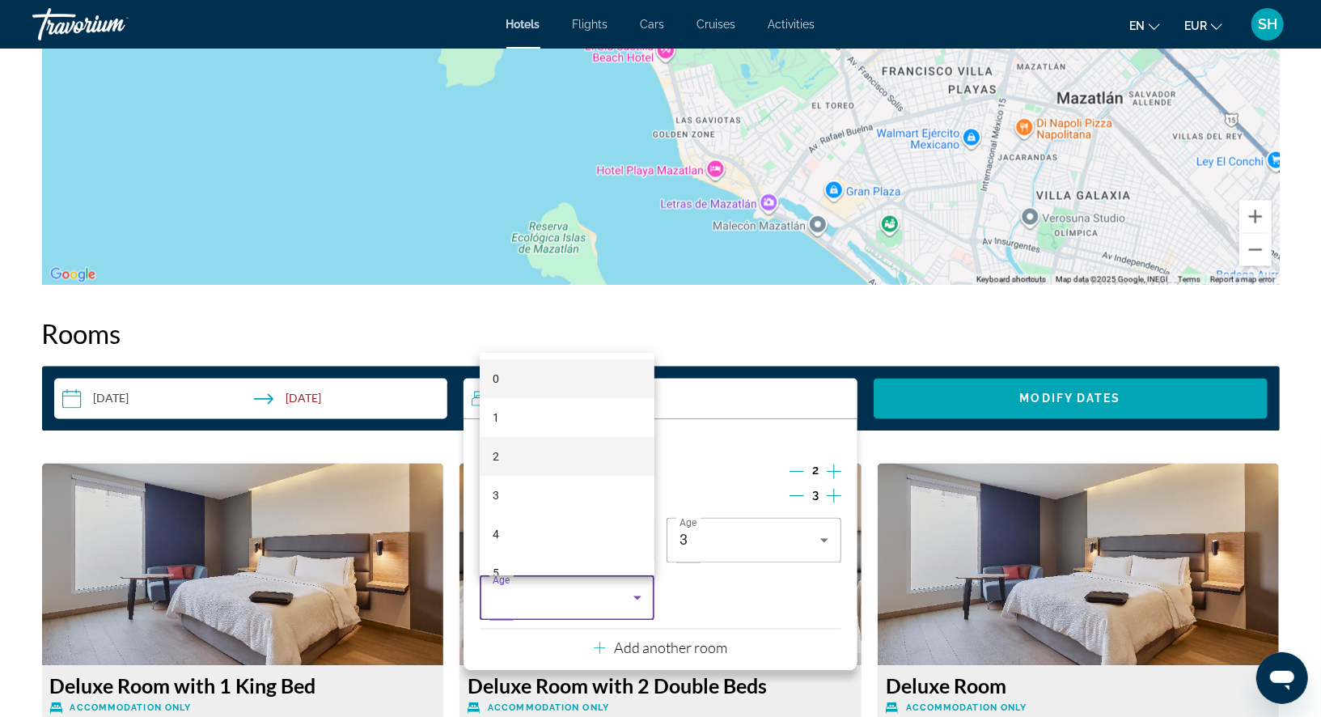
click at [554, 453] on mat-option "2" at bounding box center [567, 456] width 175 height 39
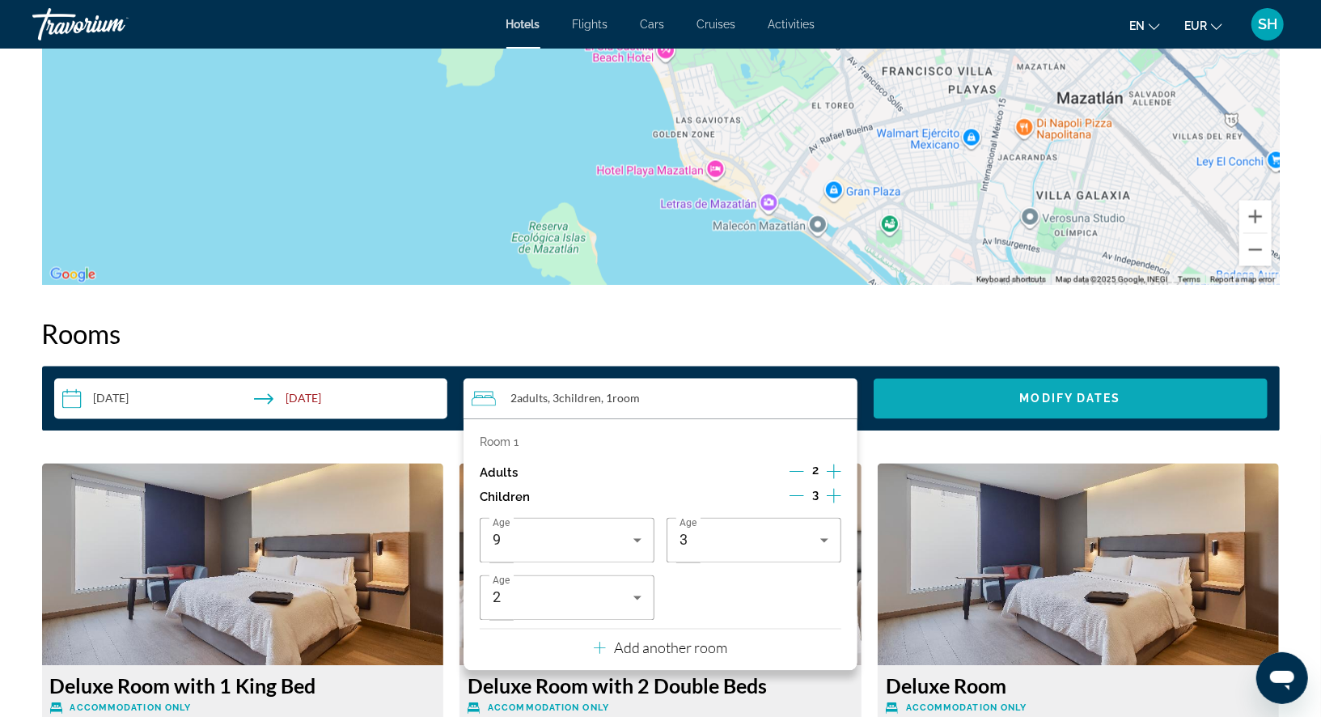
click at [973, 405] on span "Search widget" at bounding box center [1071, 398] width 394 height 39
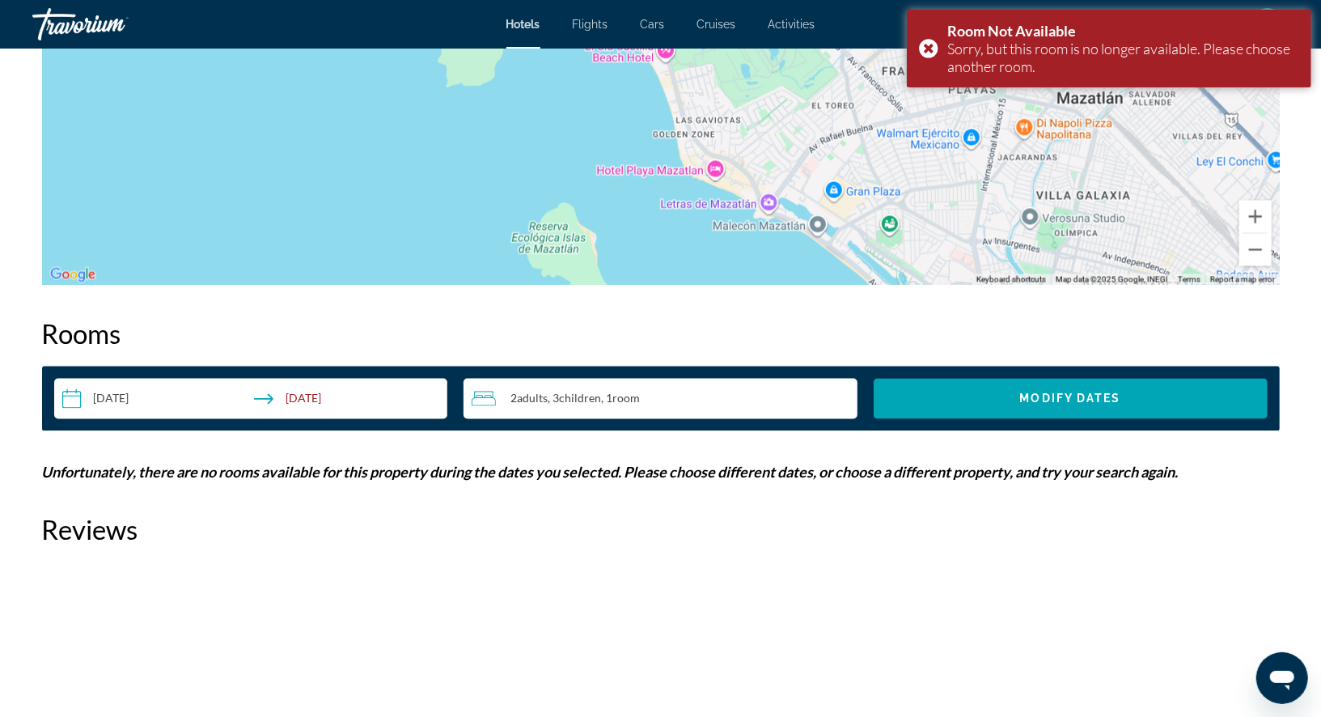
click at [659, 396] on div "2 Adult Adults , 3 Child Children , 1 Room rooms" at bounding box center [665, 398] width 386 height 19
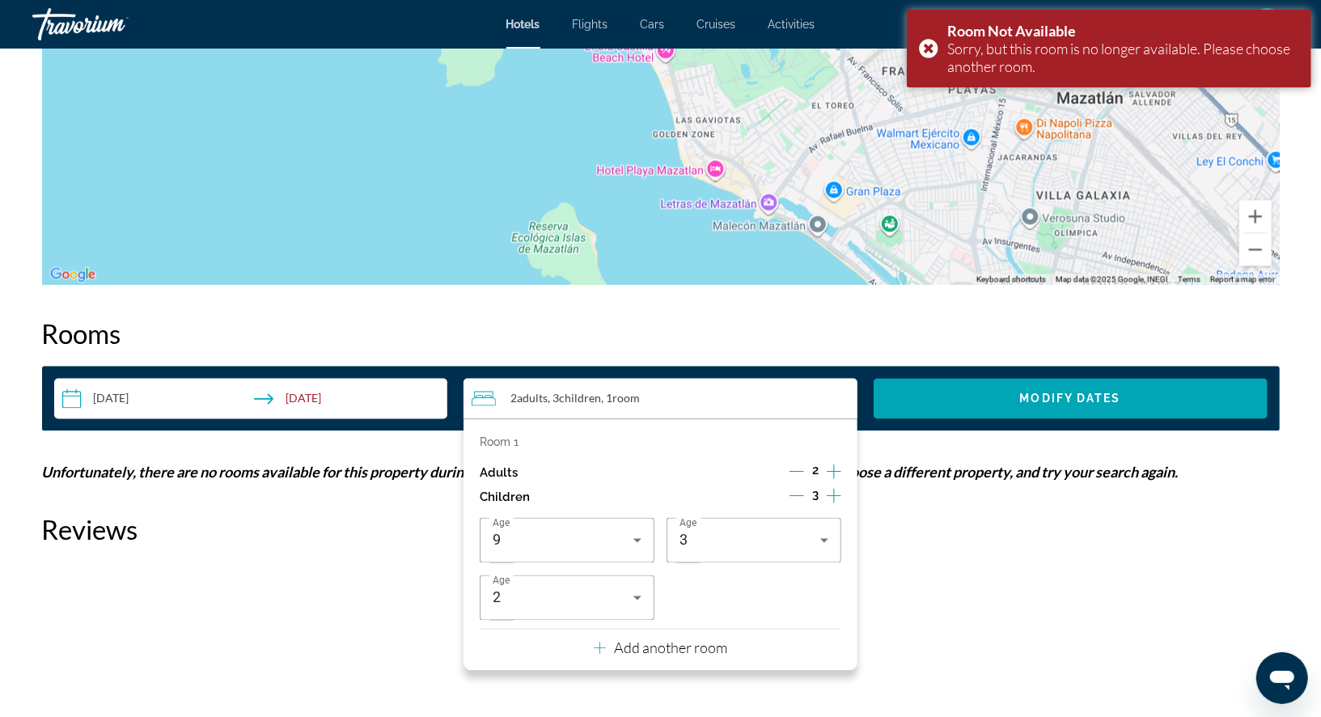
click at [794, 492] on icon "Decrement children" at bounding box center [797, 496] width 15 height 15
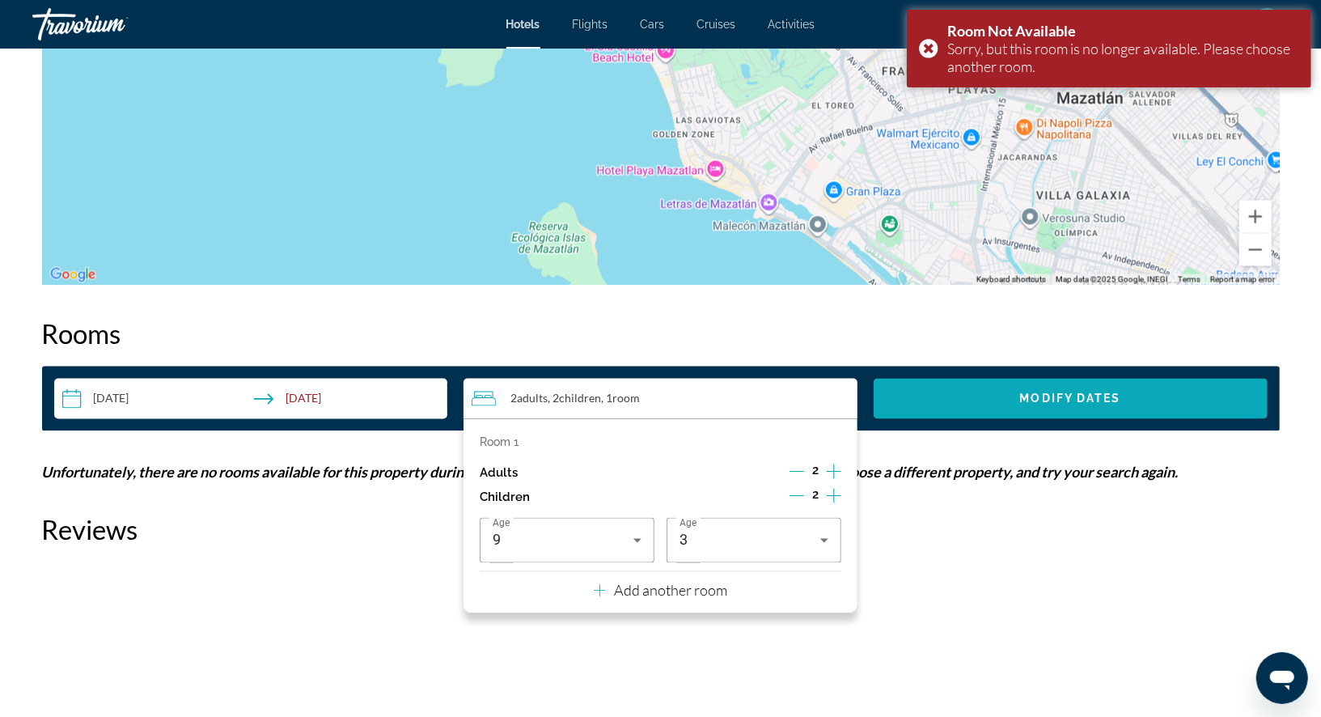
click at [1019, 389] on span "Search widget" at bounding box center [1071, 398] width 394 height 39
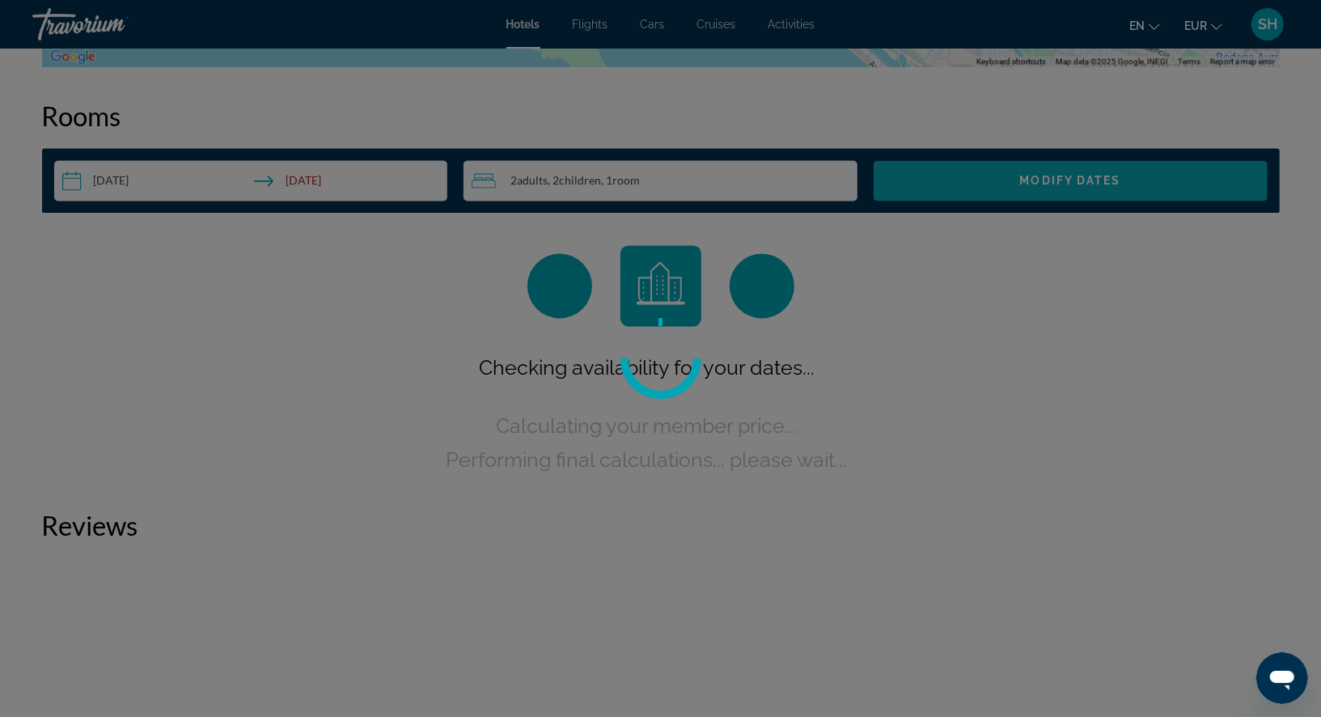
scroll to position [2047, 0]
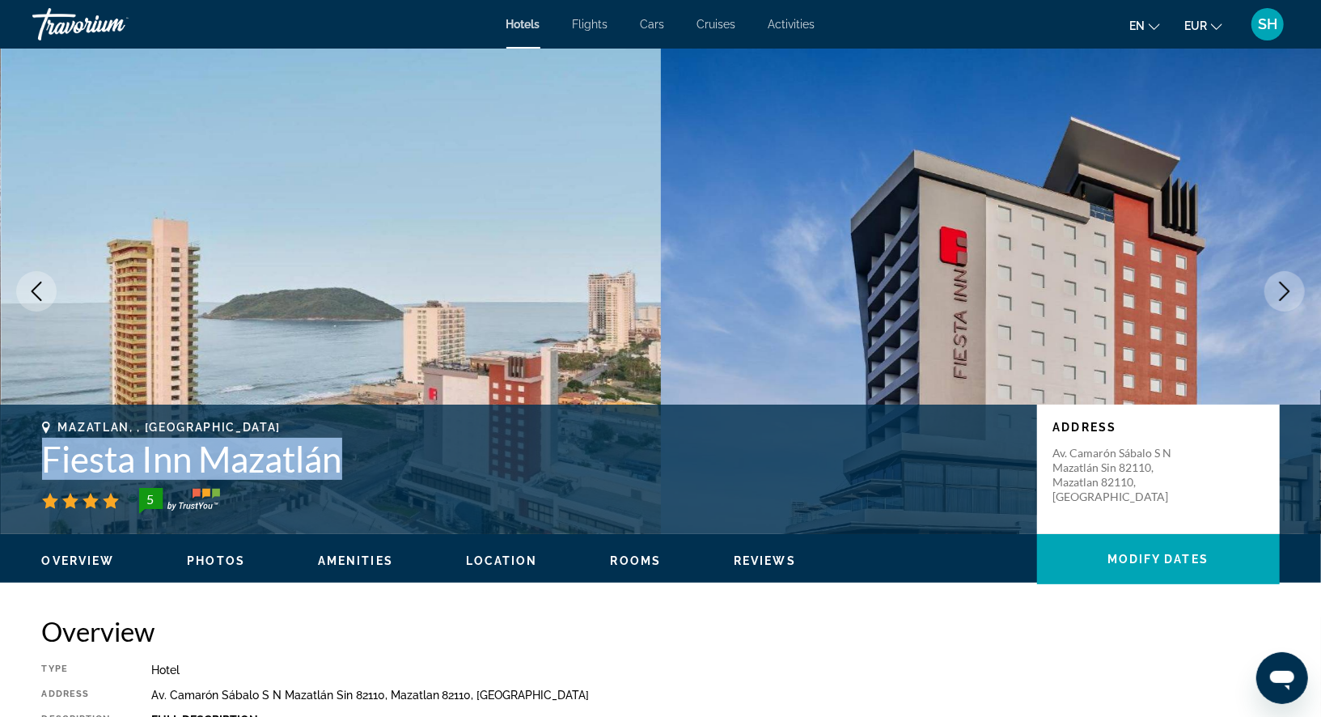
click at [549, 479] on h1 "Fiesta Inn Mazatlán" at bounding box center [531, 459] width 979 height 42
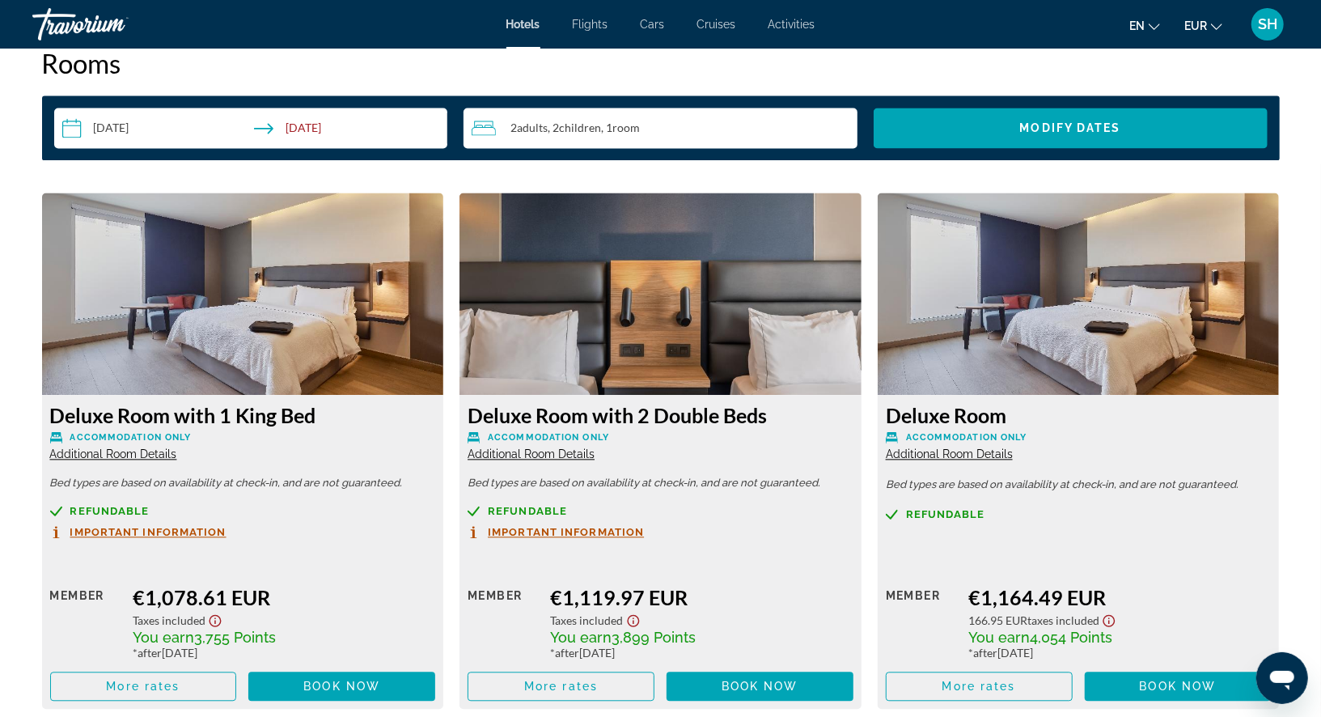
scroll to position [2101, 0]
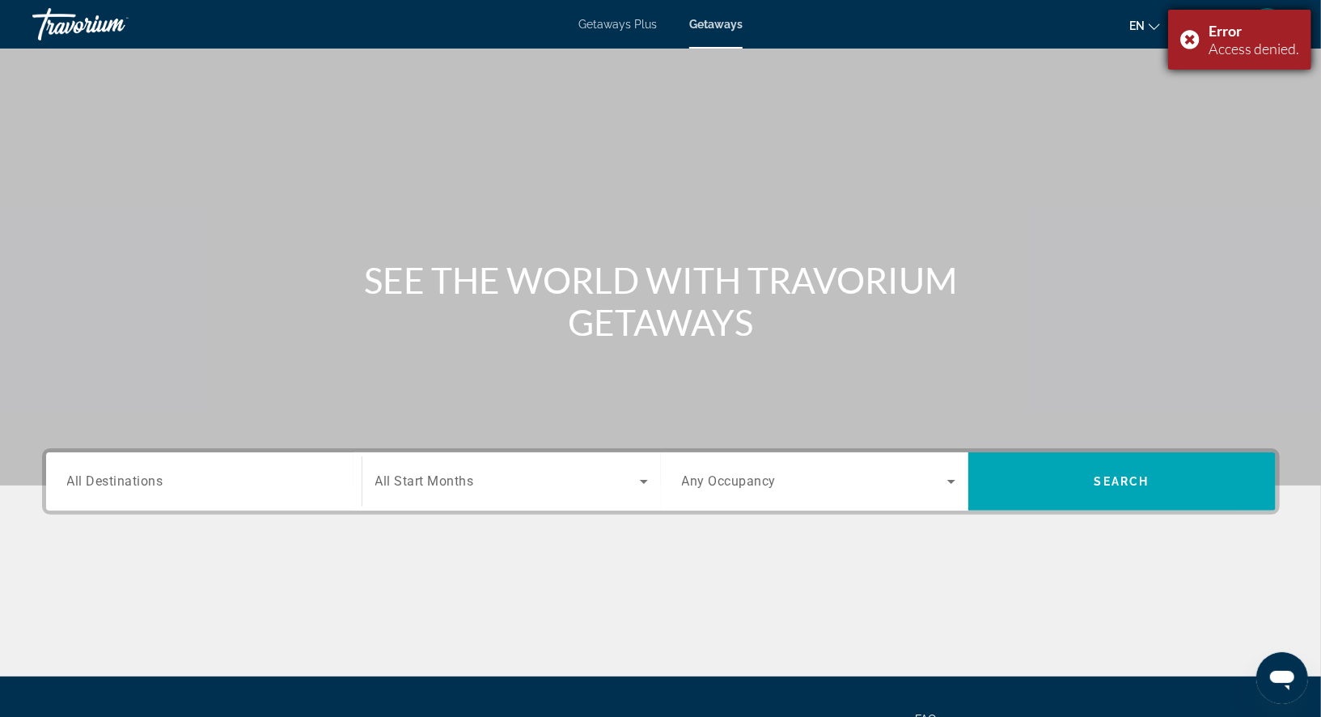
click at [1189, 39] on div "Error Access denied." at bounding box center [1239, 40] width 143 height 60
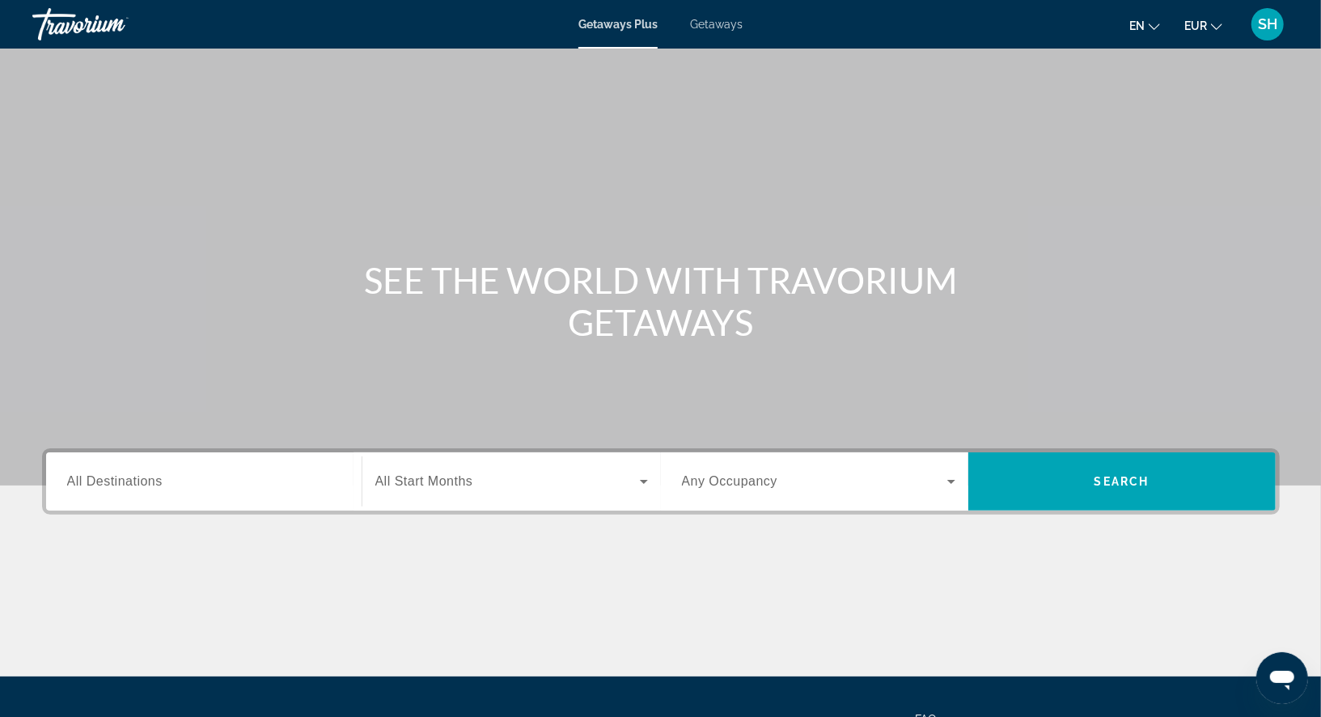
click at [721, 25] on span "Getaways" at bounding box center [716, 24] width 53 height 13
click at [146, 482] on span "All Destinations" at bounding box center [114, 481] width 95 height 14
click at [146, 482] on input "Destination All Destinations" at bounding box center [203, 481] width 273 height 19
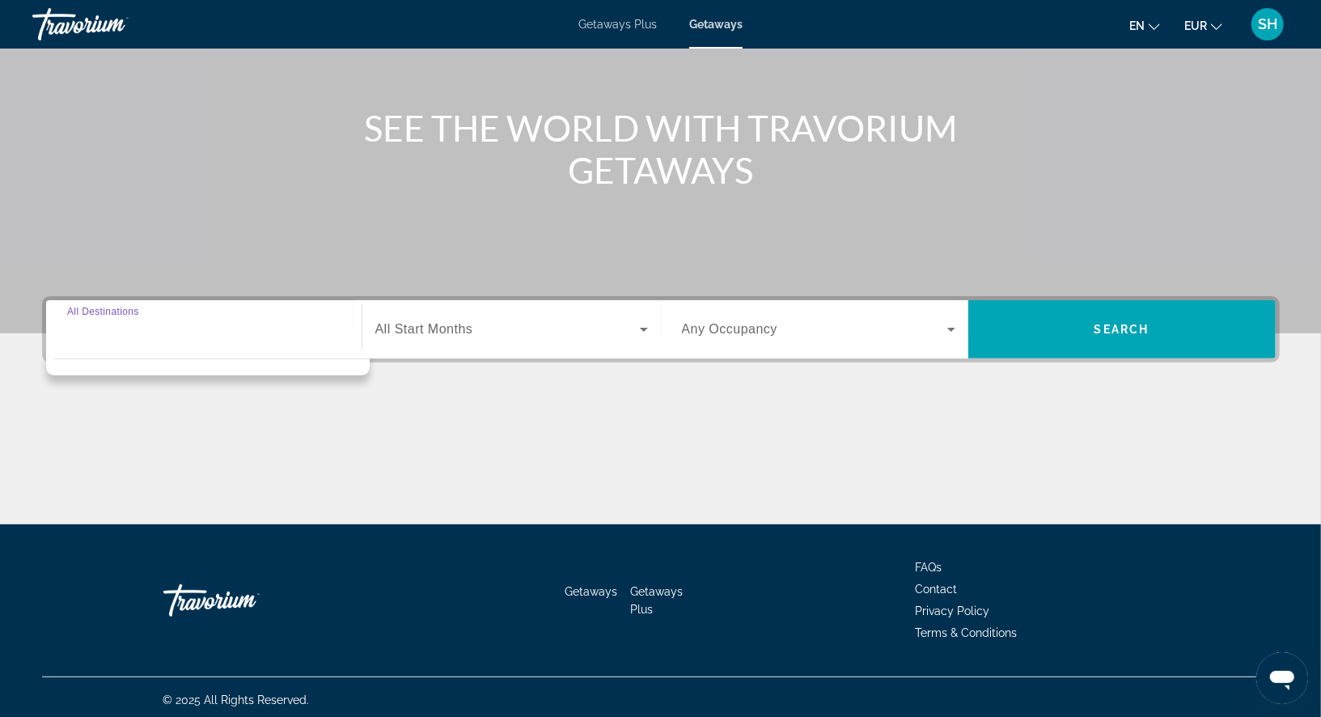
scroll to position [156, 0]
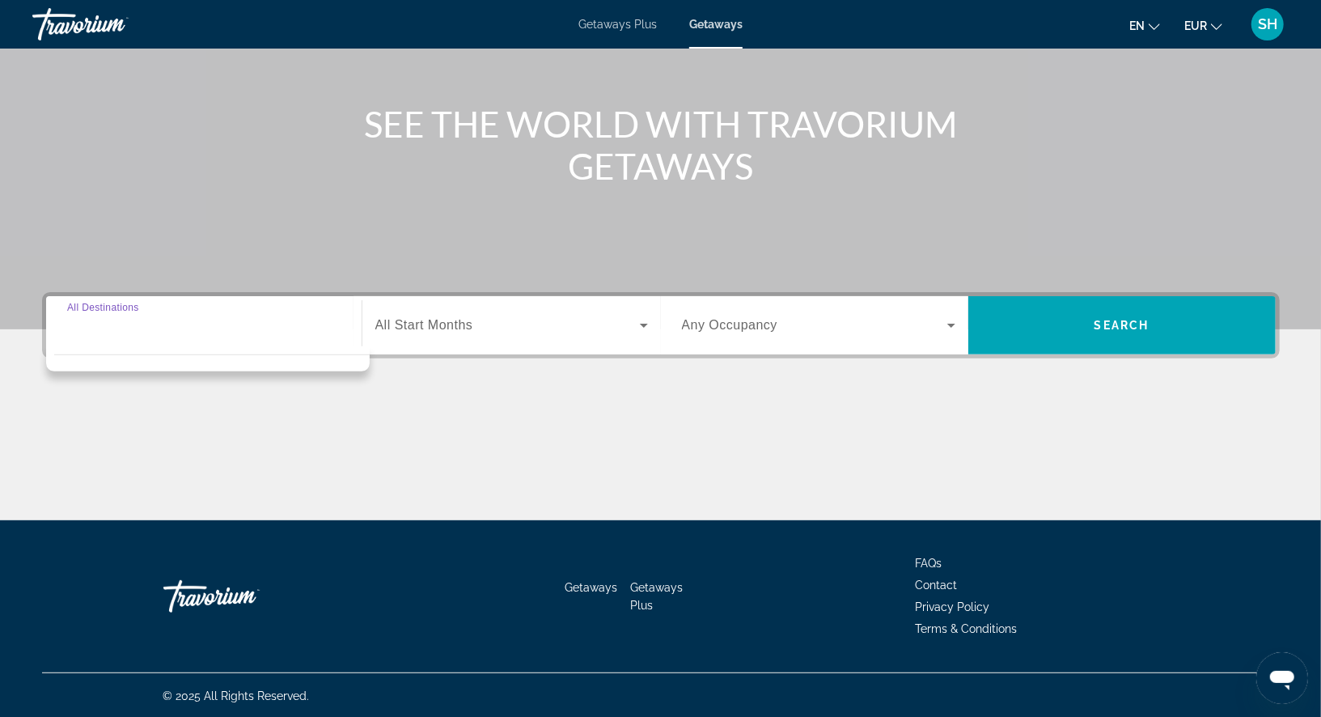
click at [714, 21] on span "Getaways" at bounding box center [715, 24] width 53 height 13
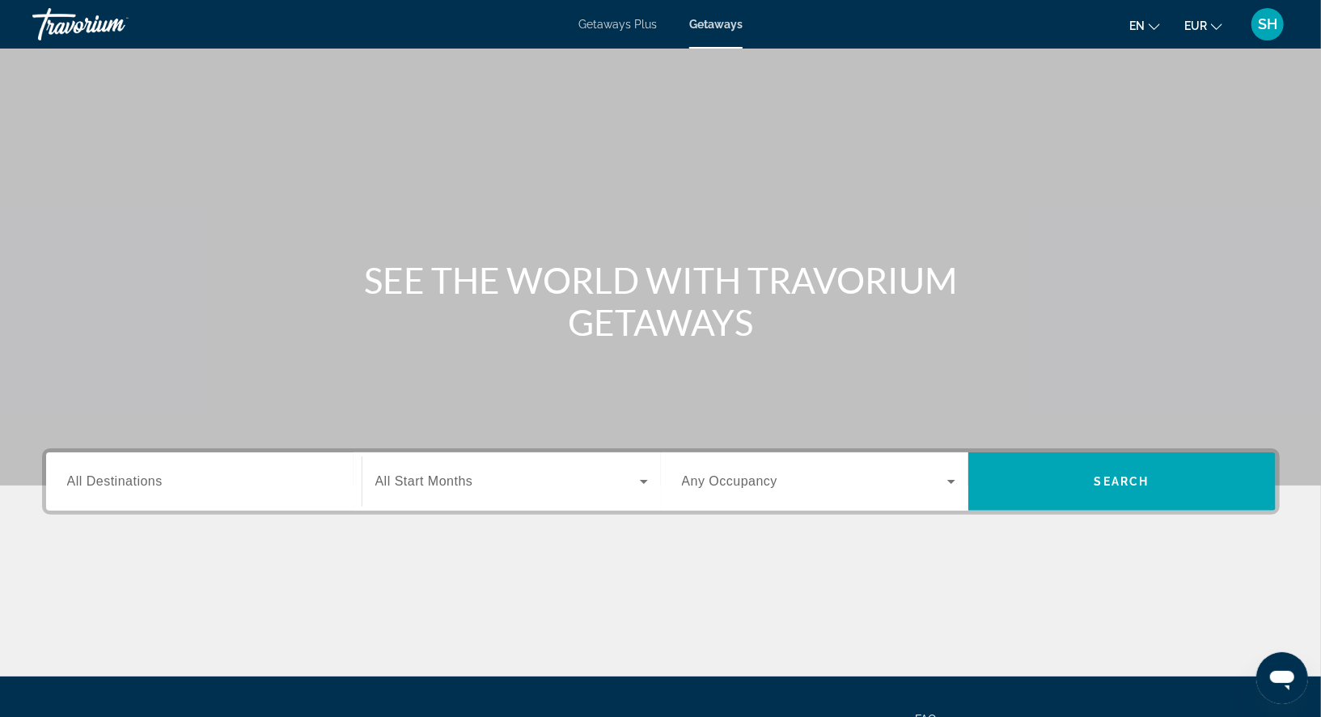
click at [145, 474] on span "All Destinations" at bounding box center [114, 481] width 95 height 14
click at [145, 473] on input "Destination All Destinations" at bounding box center [203, 481] width 273 height 19
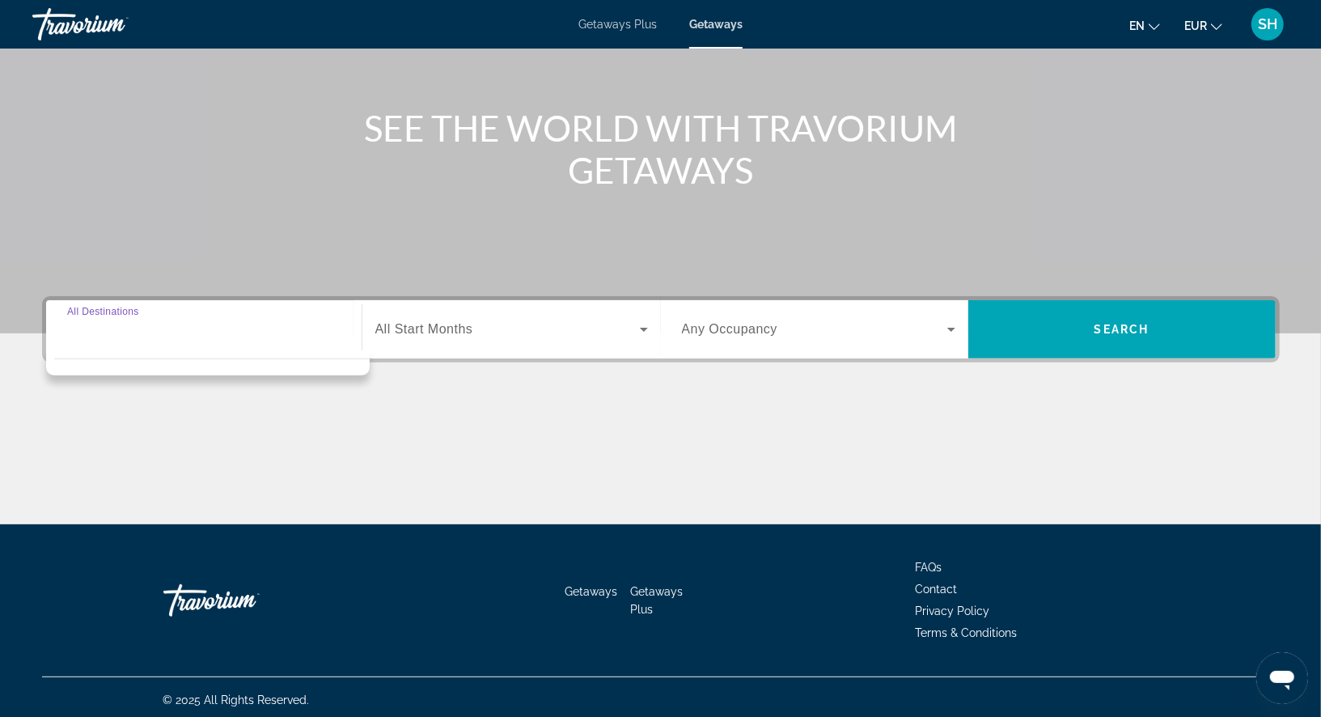
scroll to position [156, 0]
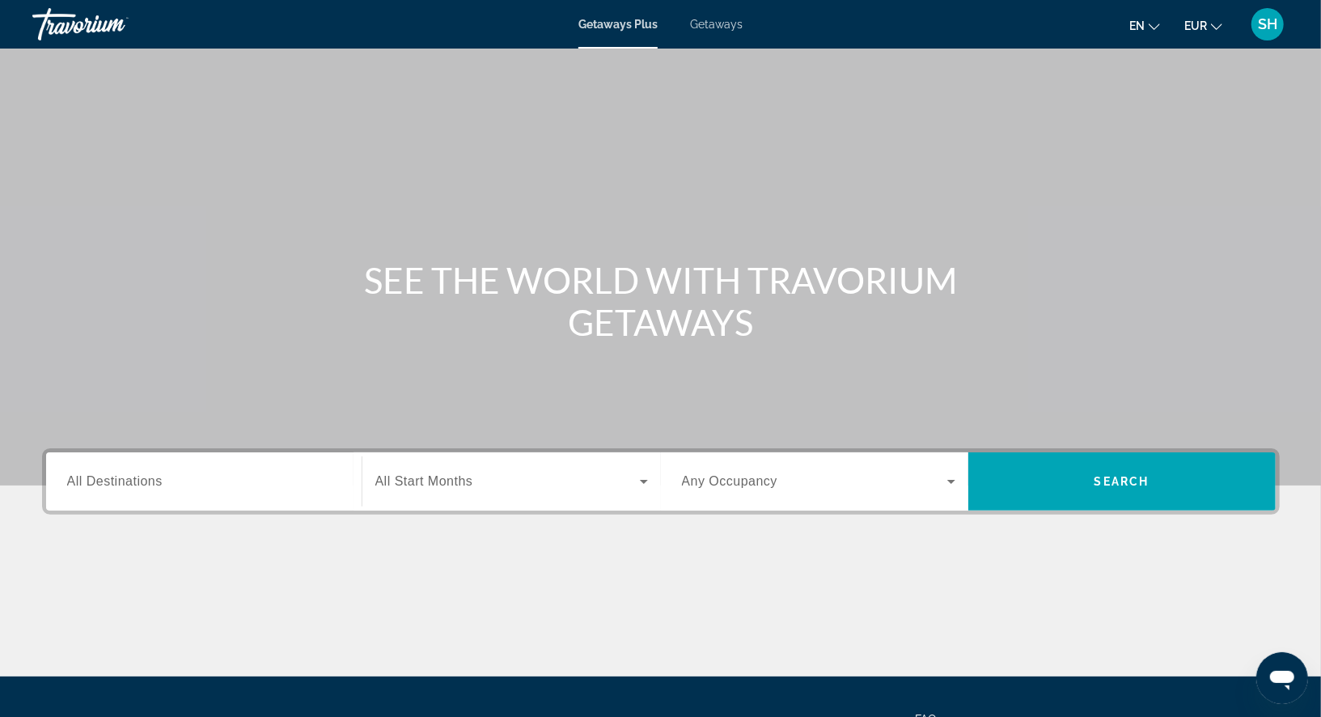
click at [142, 491] on div "Search widget" at bounding box center [203, 482] width 273 height 46
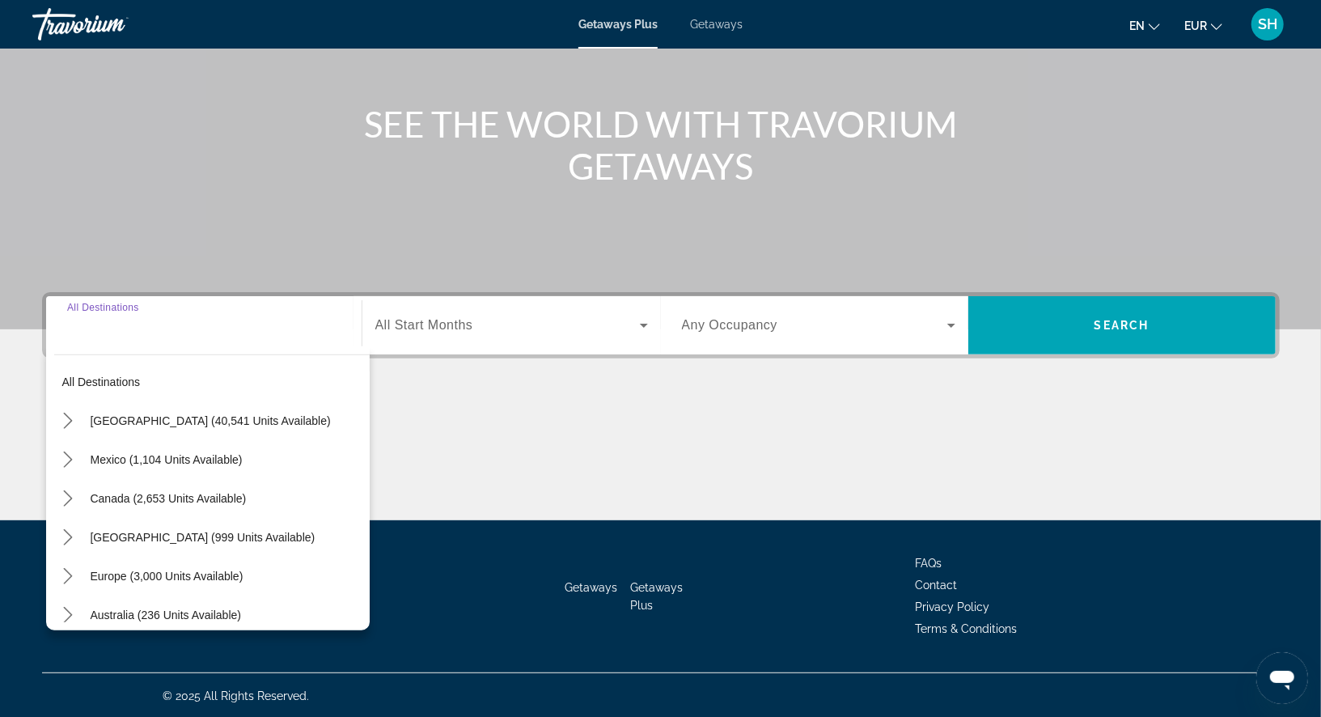
scroll to position [20, 0]
click at [150, 451] on span "Mexico (1,104 units available)" at bounding box center [167, 456] width 152 height 13
type input "**********"
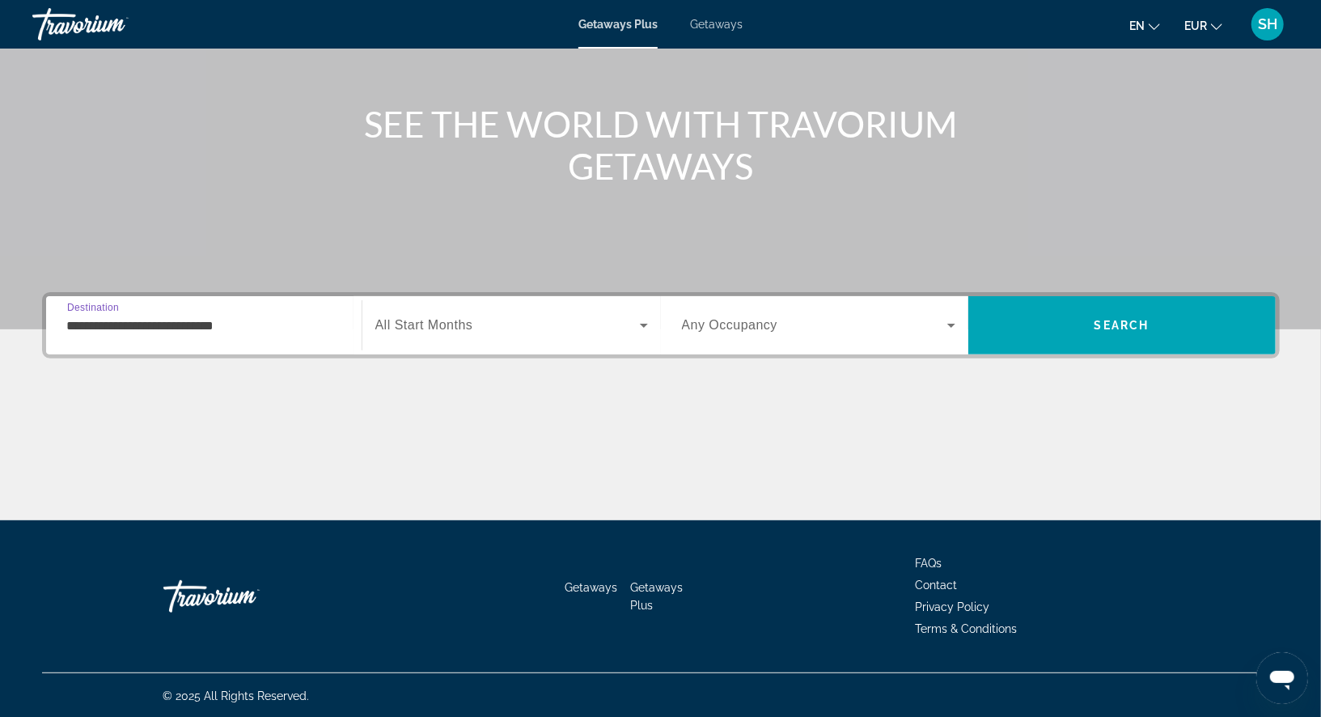
click at [814, 327] on span "Search widget" at bounding box center [814, 324] width 265 height 19
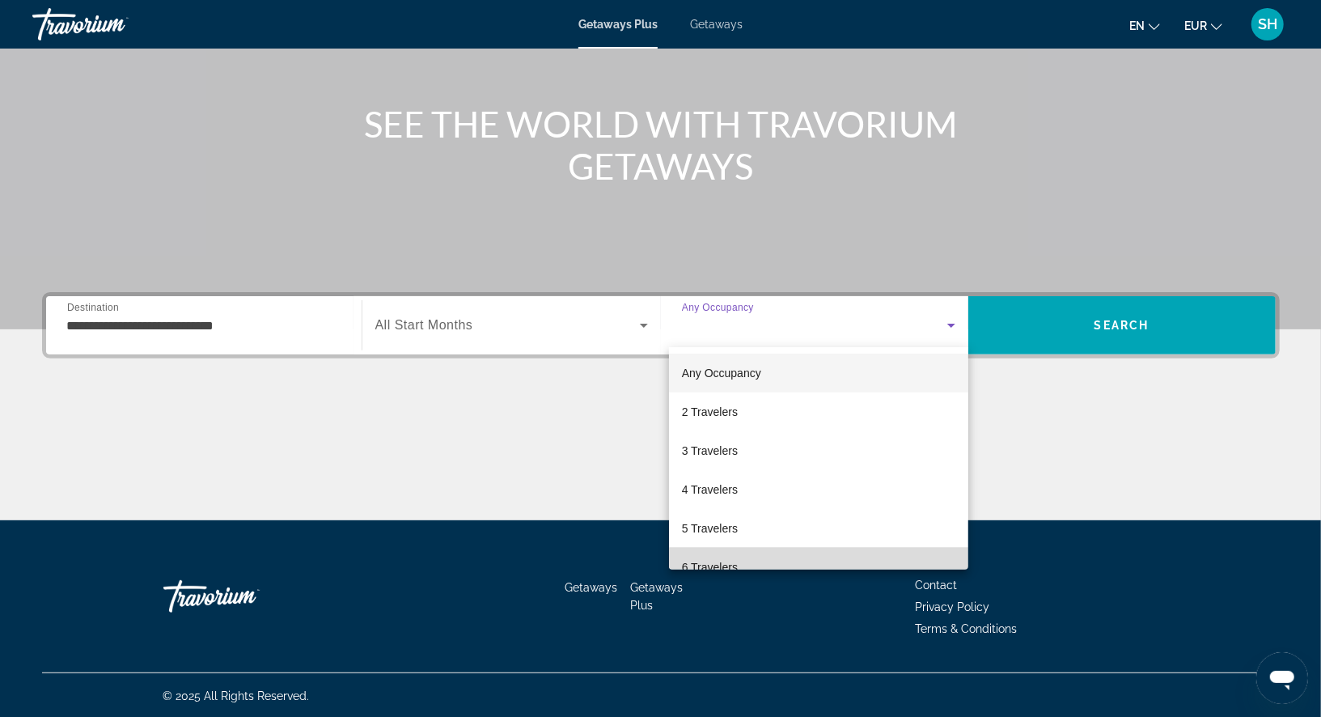
click at [713, 555] on mat-option "6 Travelers" at bounding box center [818, 567] width 299 height 39
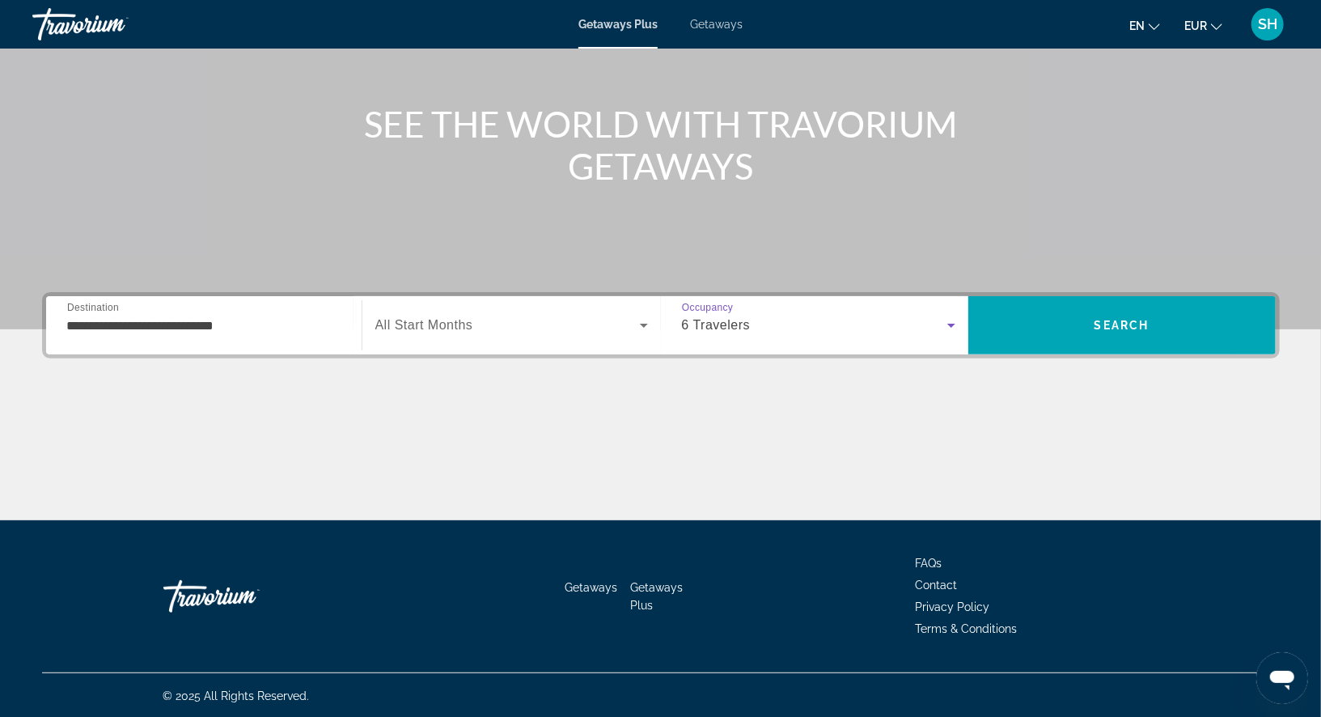
click at [642, 320] on icon "Search widget" at bounding box center [643, 324] width 19 height 19
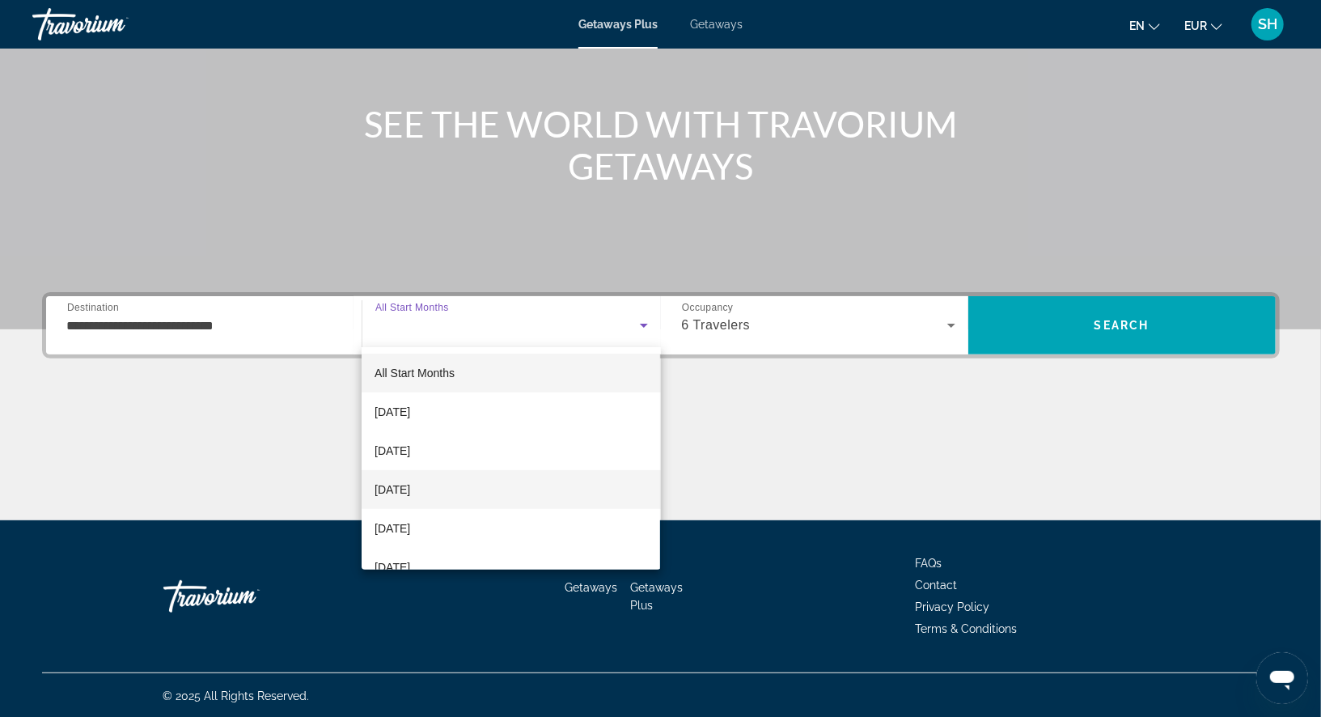
click at [481, 489] on mat-option "[DATE]" at bounding box center [511, 489] width 299 height 39
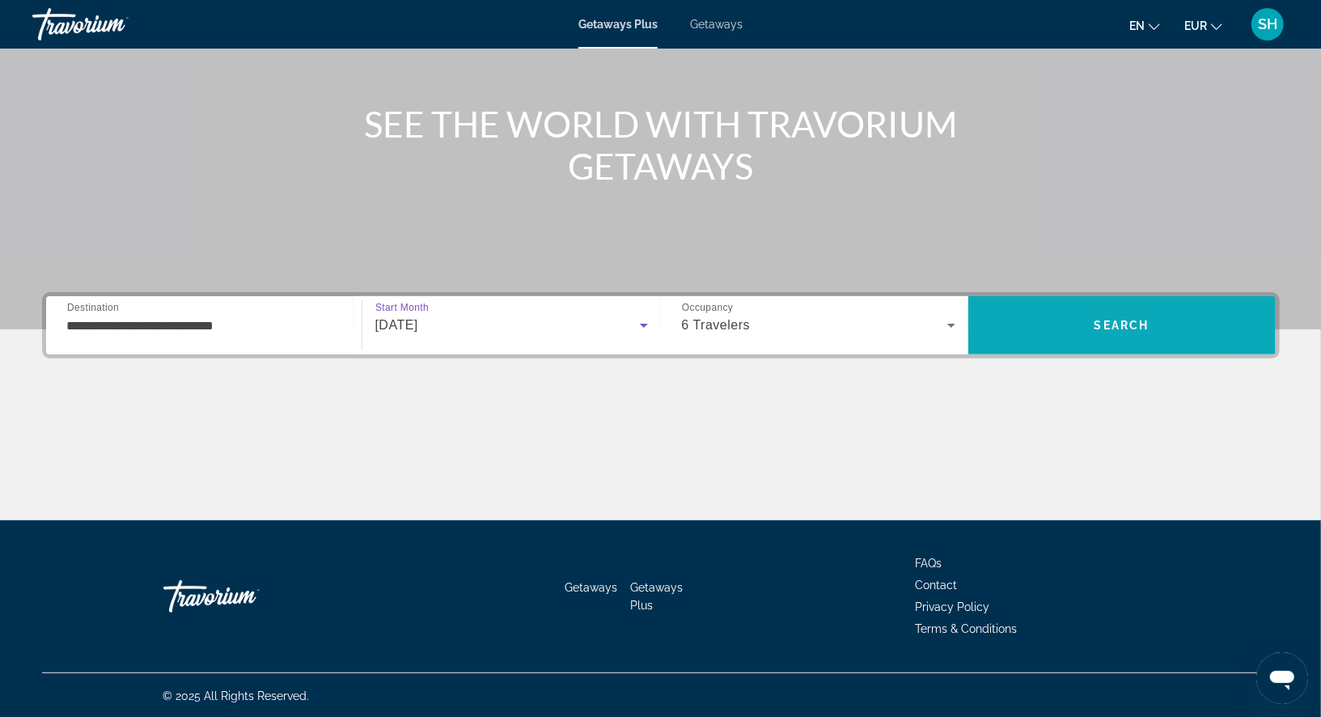
click at [1103, 303] on span "Search" at bounding box center [1121, 325] width 307 height 58
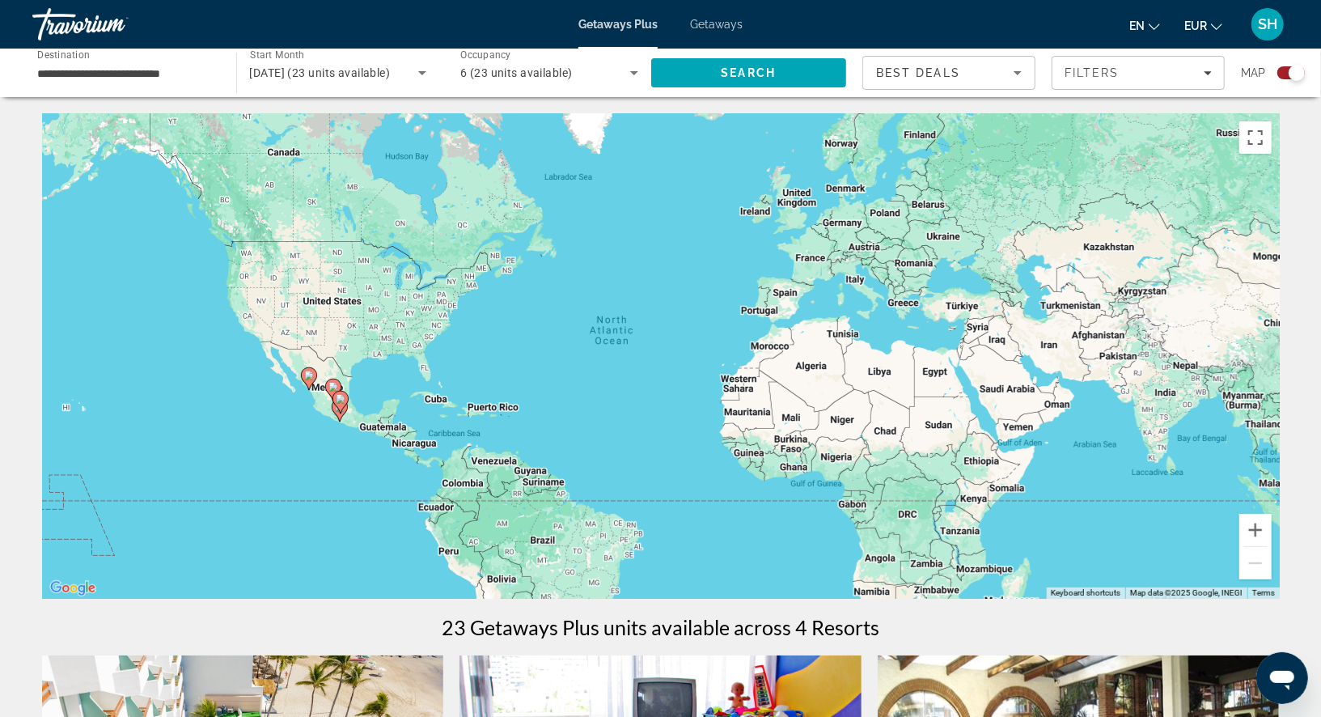
click at [715, 23] on span "Getaways" at bounding box center [716, 24] width 53 height 13
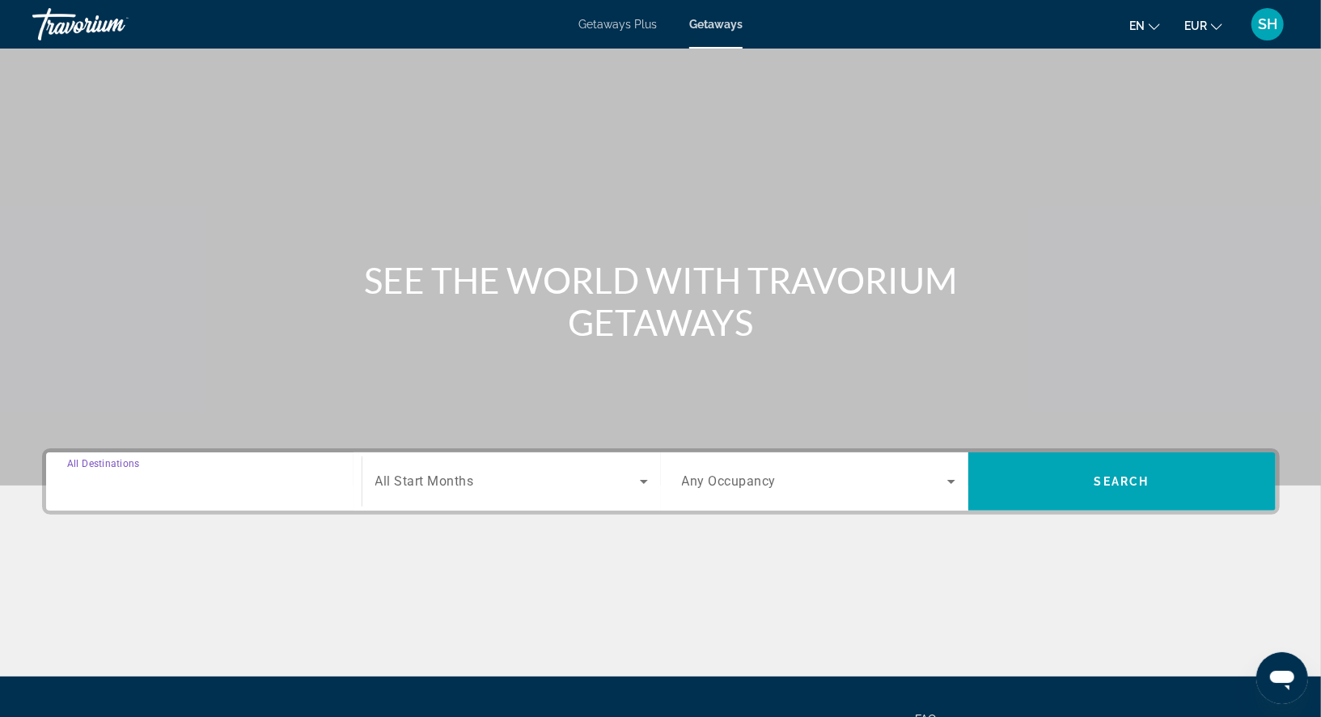
click at [203, 490] on input "Destination All Destinations" at bounding box center [203, 481] width 273 height 19
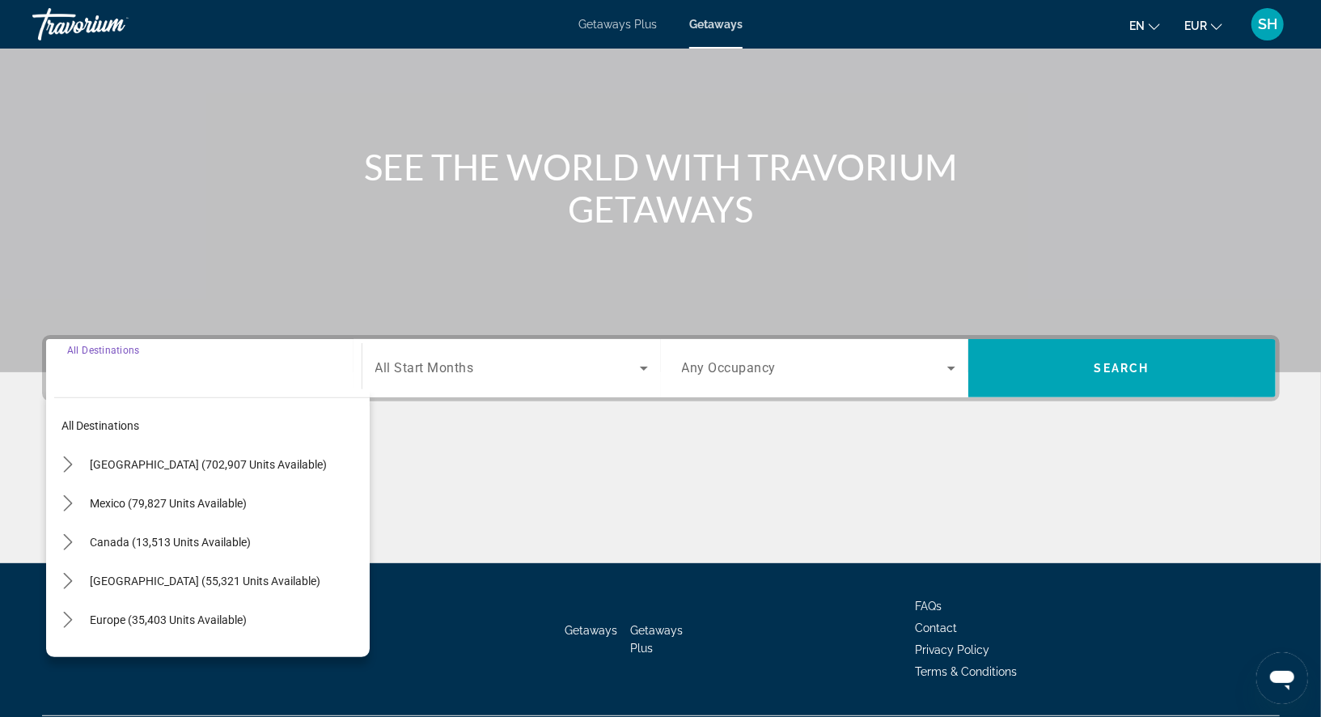
scroll to position [156, 0]
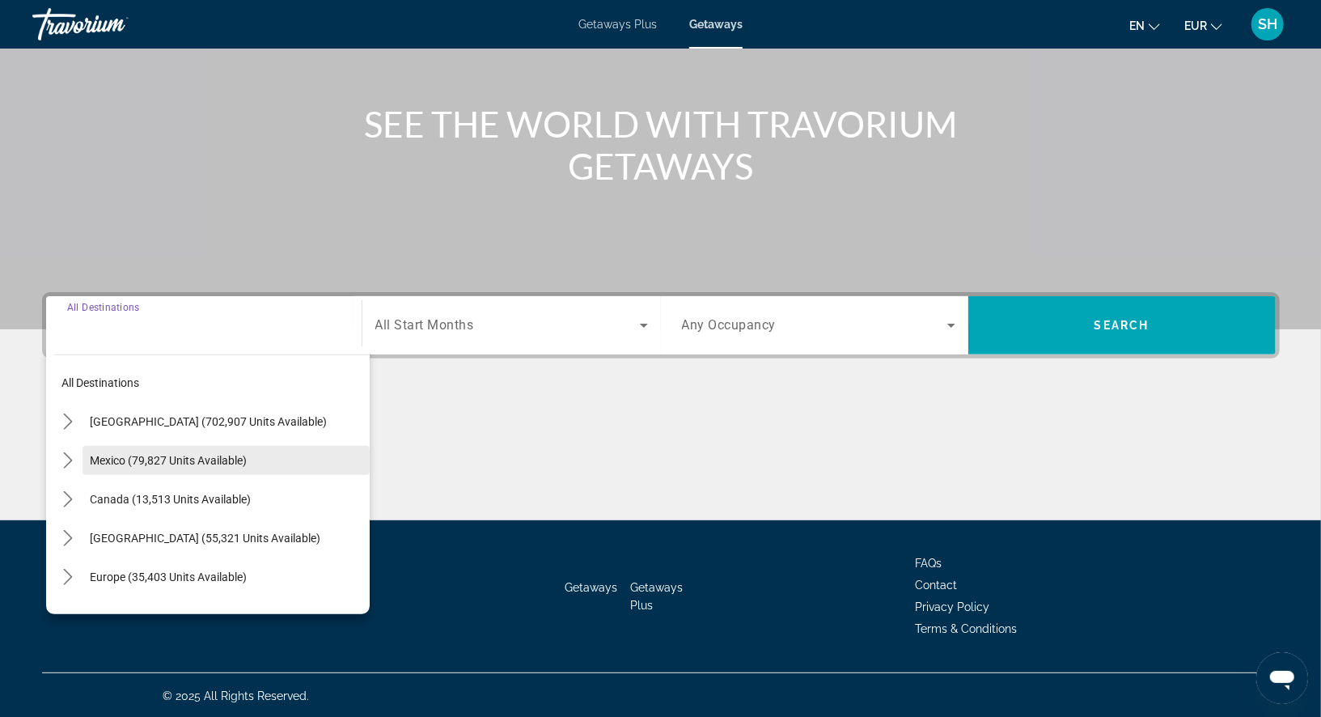
click at [194, 454] on span "Mexico (79,827 units available)" at bounding box center [169, 460] width 157 height 13
type input "**********"
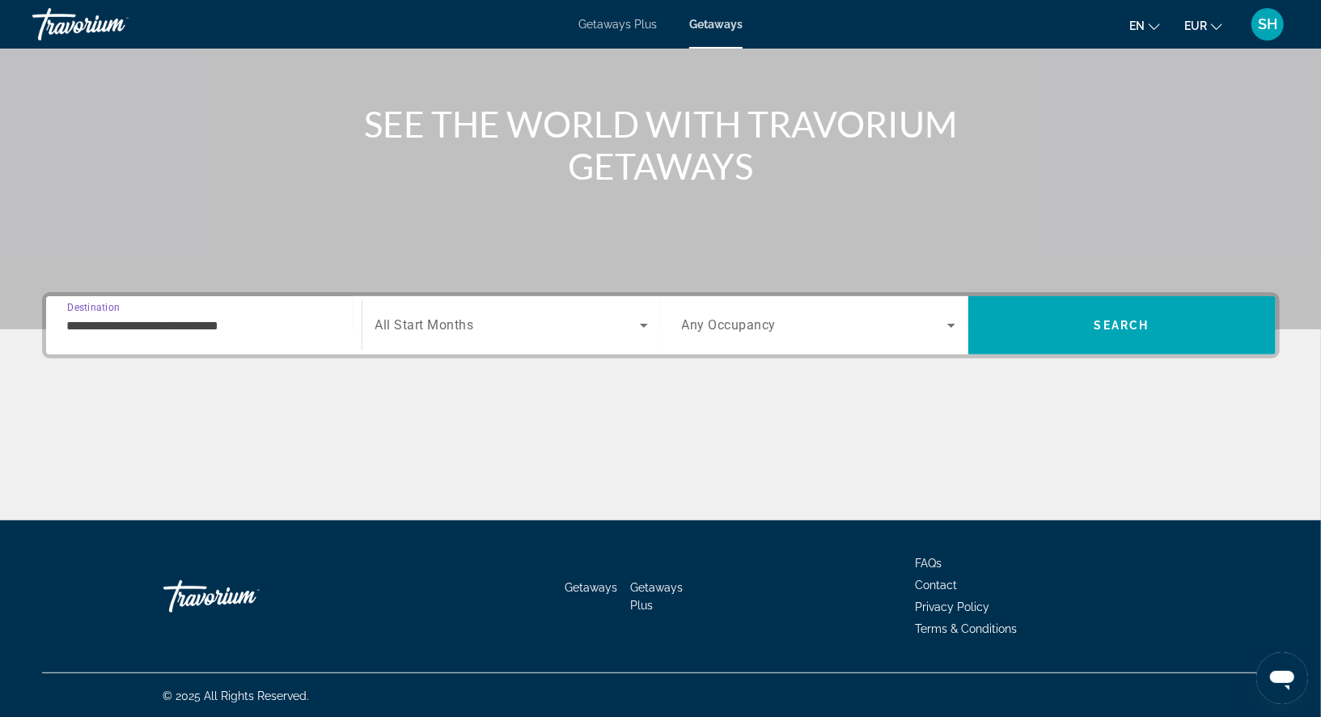
click at [521, 324] on span "Search widget" at bounding box center [507, 324] width 265 height 19
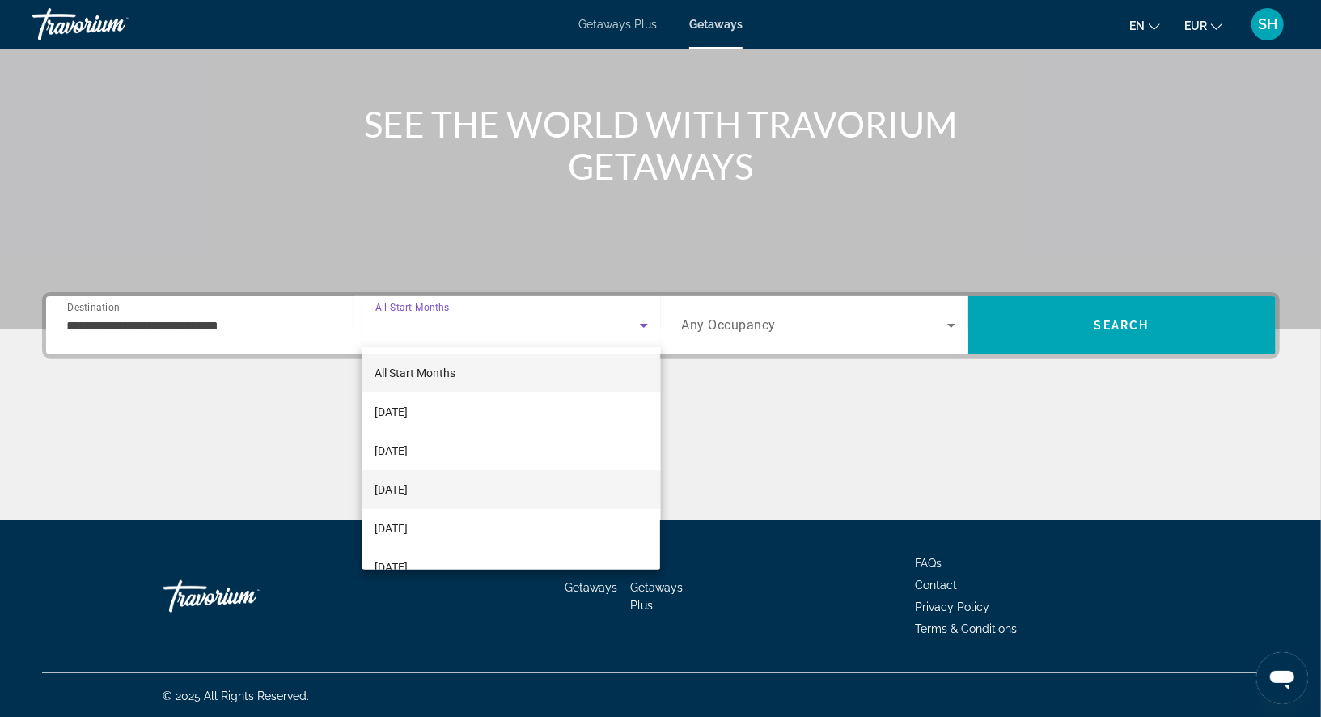
click at [408, 495] on span "[DATE]" at bounding box center [391, 489] width 33 height 19
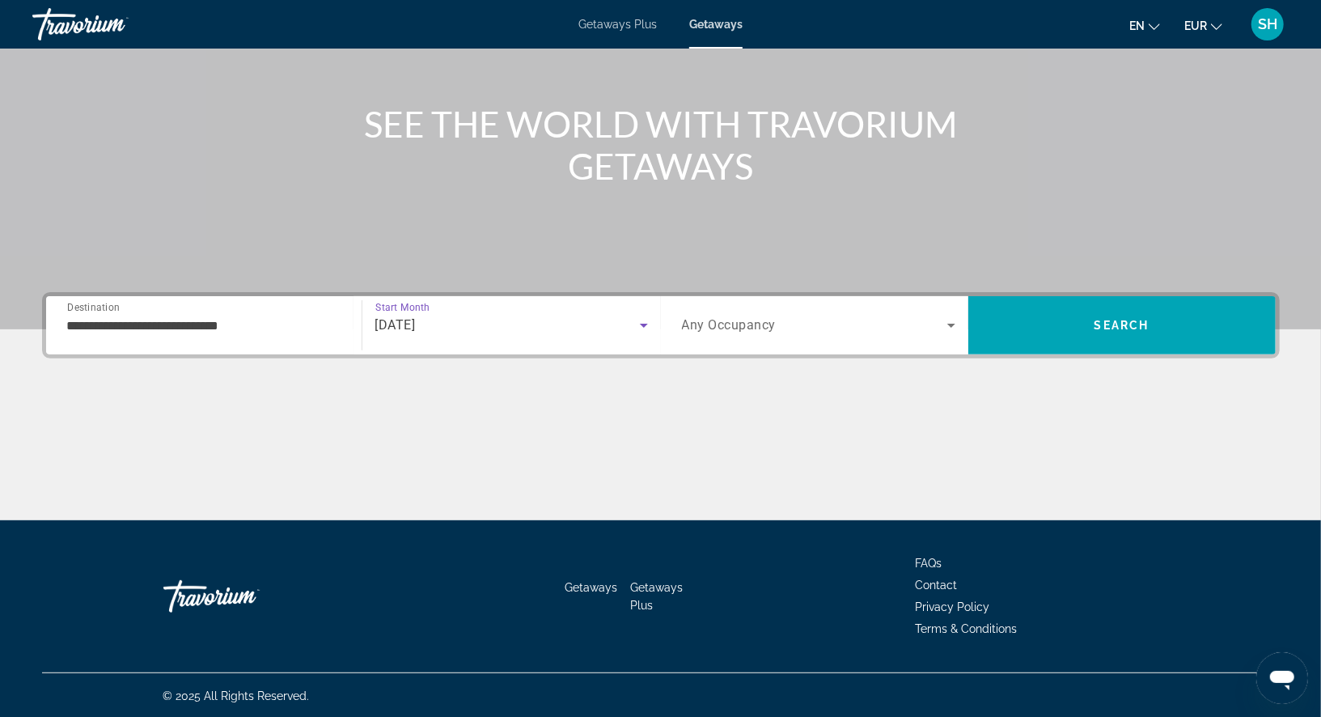
click at [763, 325] on span "Any Occupancy" at bounding box center [729, 325] width 95 height 15
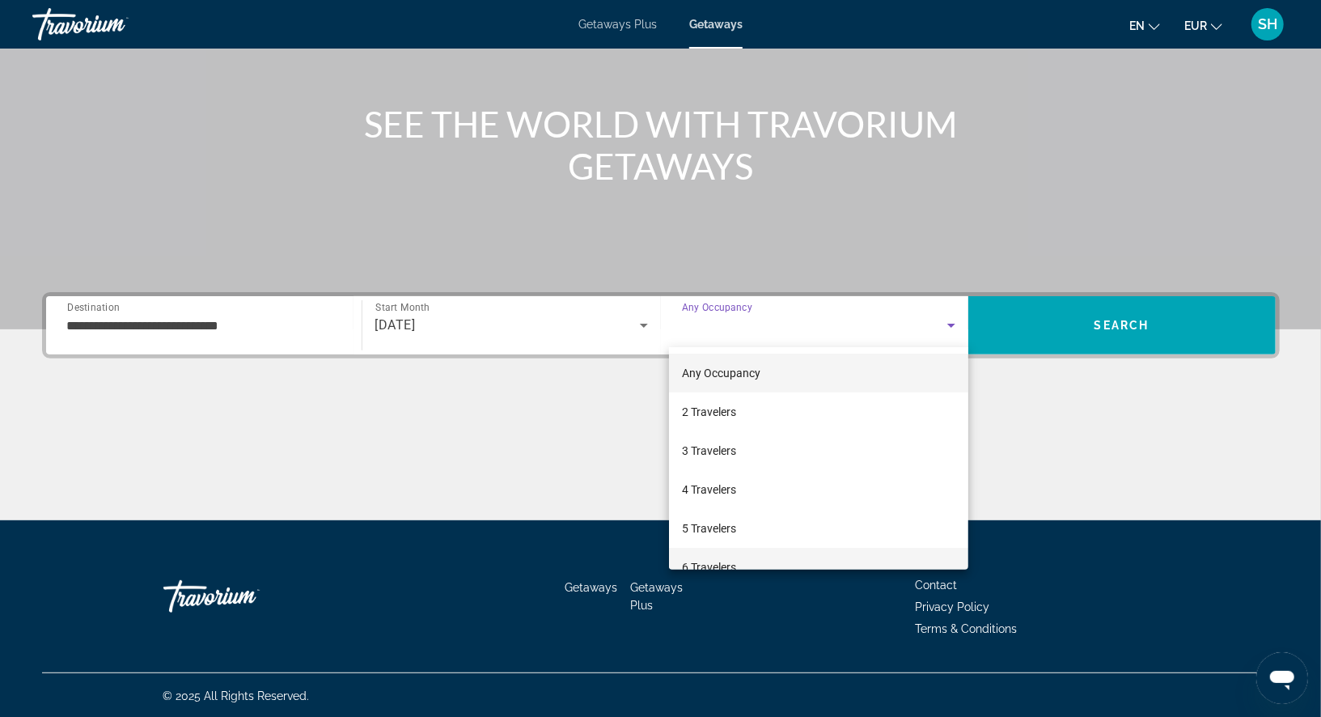
click at [707, 557] on span "6 Travelers" at bounding box center [709, 566] width 54 height 19
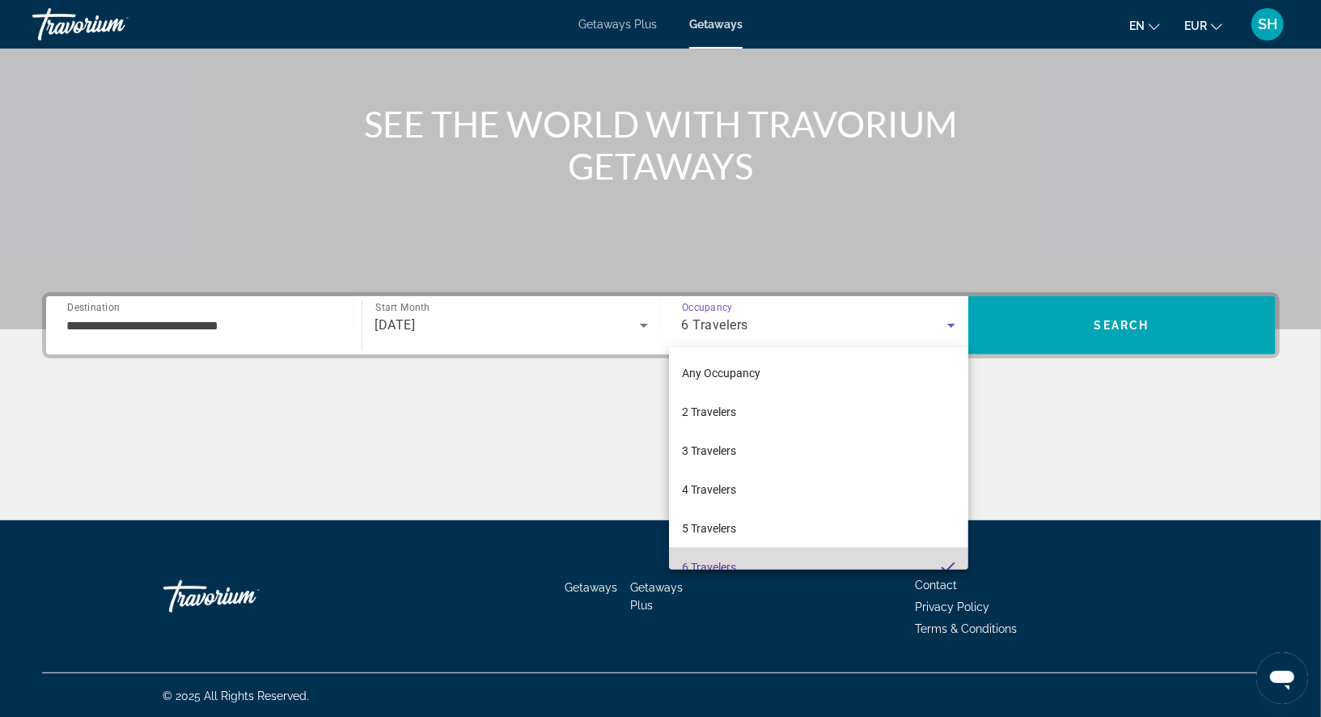
scroll to position [0, 0]
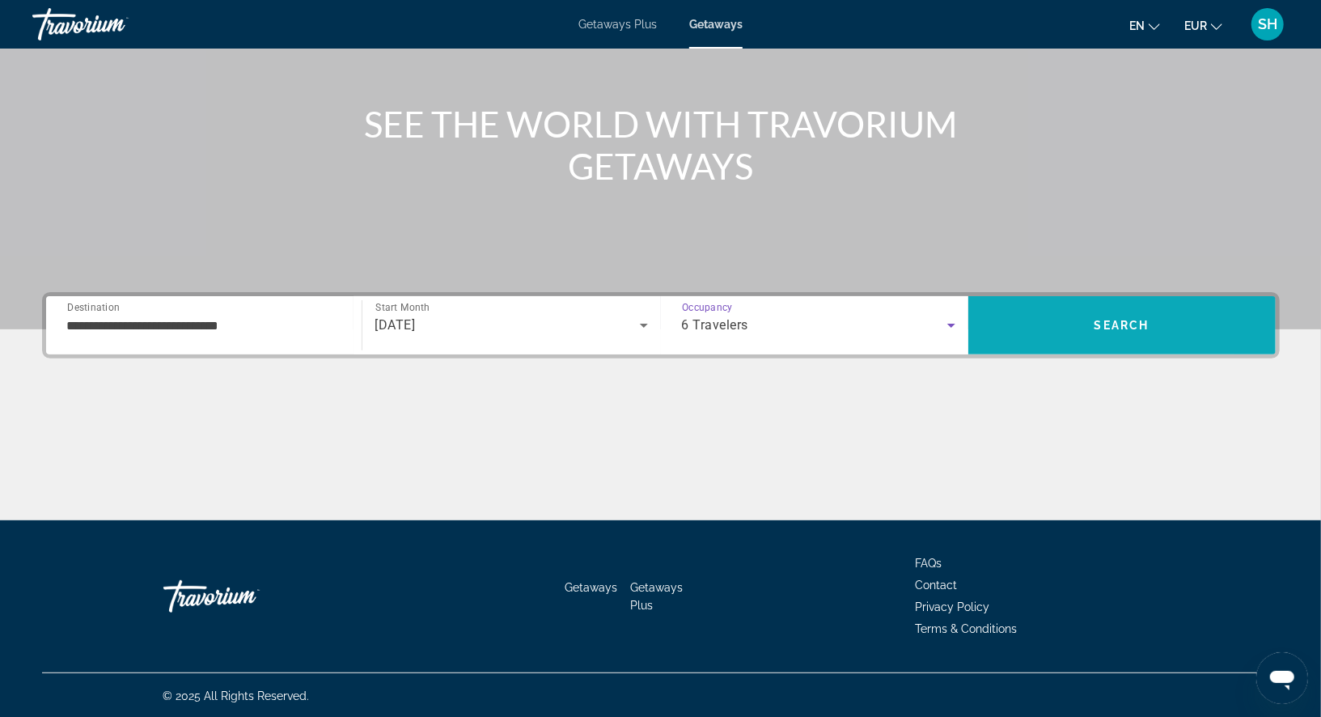
click at [1050, 337] on span "Search" at bounding box center [1121, 325] width 307 height 39
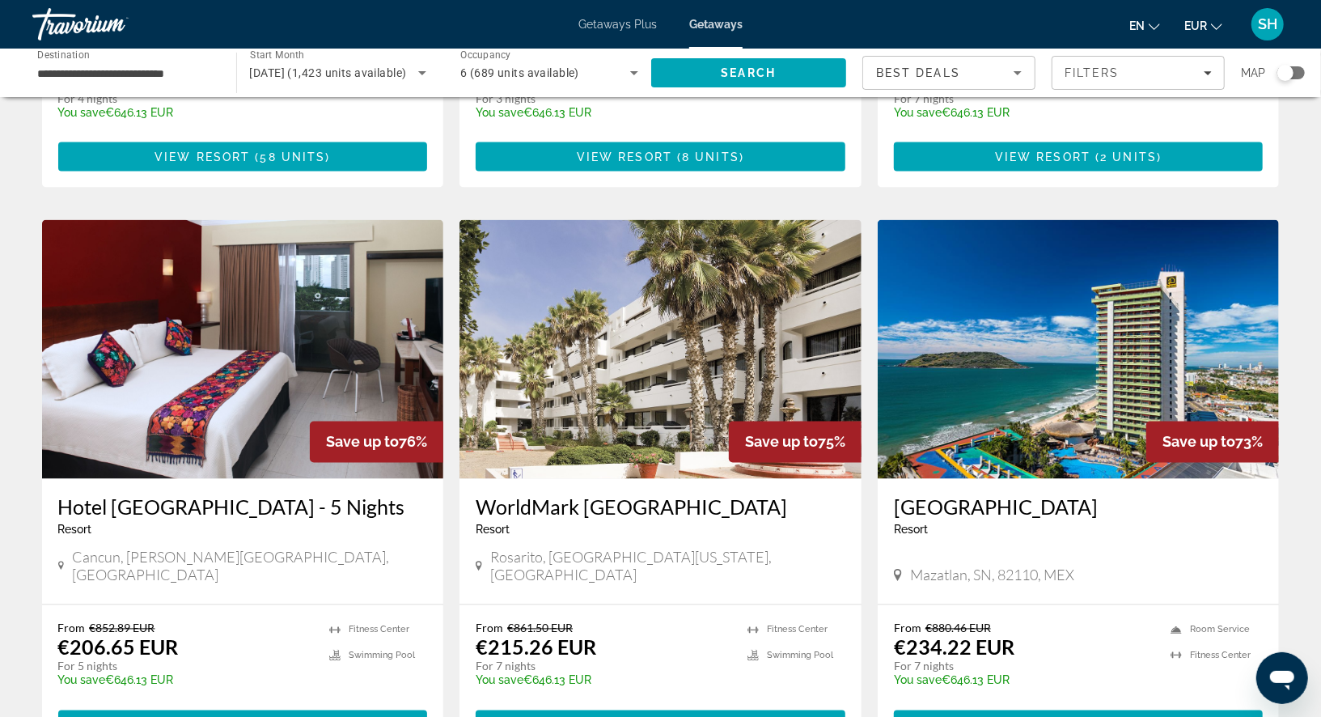
scroll to position [1709, 0]
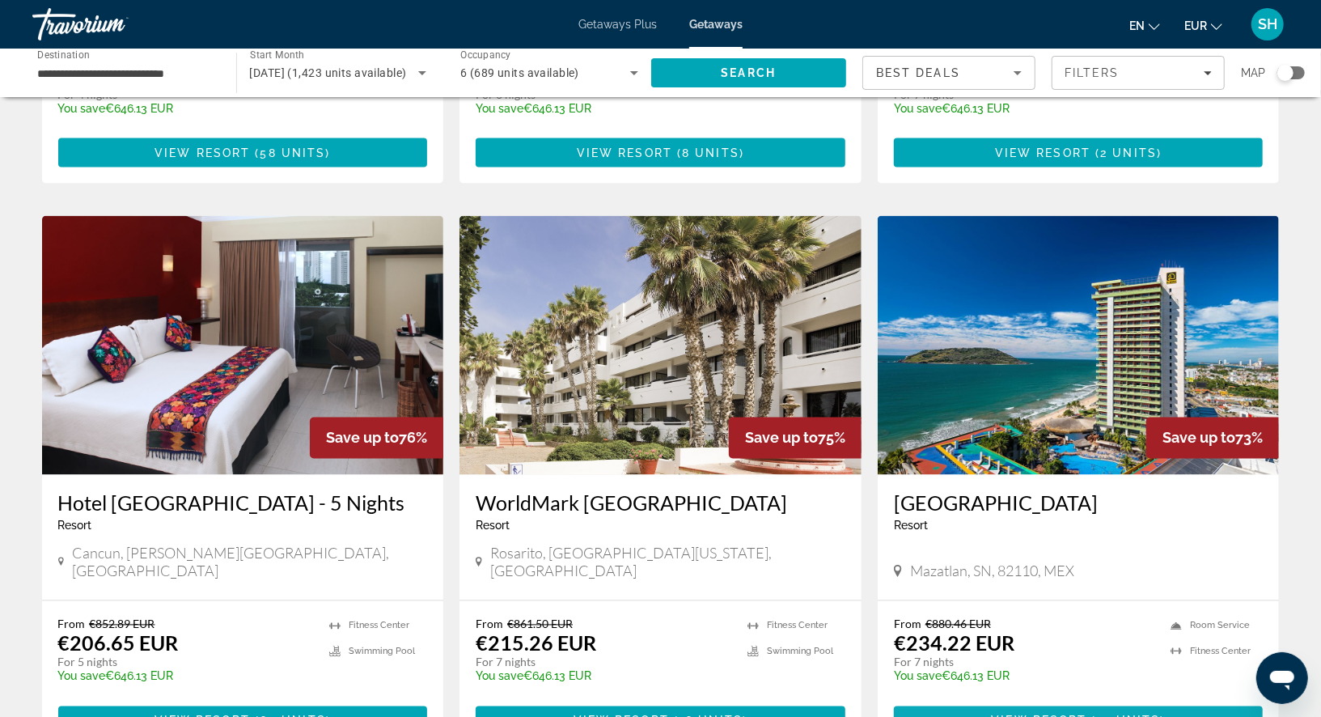
click at [1015, 714] on span "View Resort" at bounding box center [1039, 720] width 95 height 13
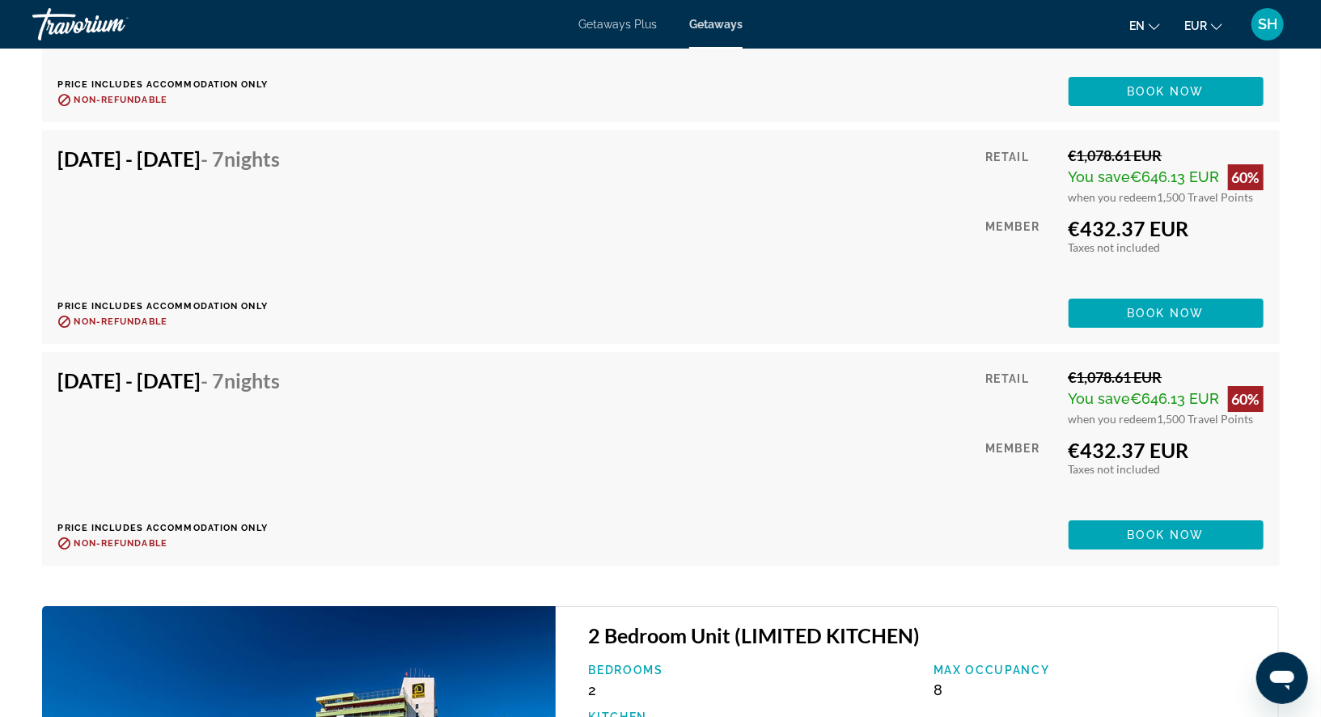
scroll to position [3449, 0]
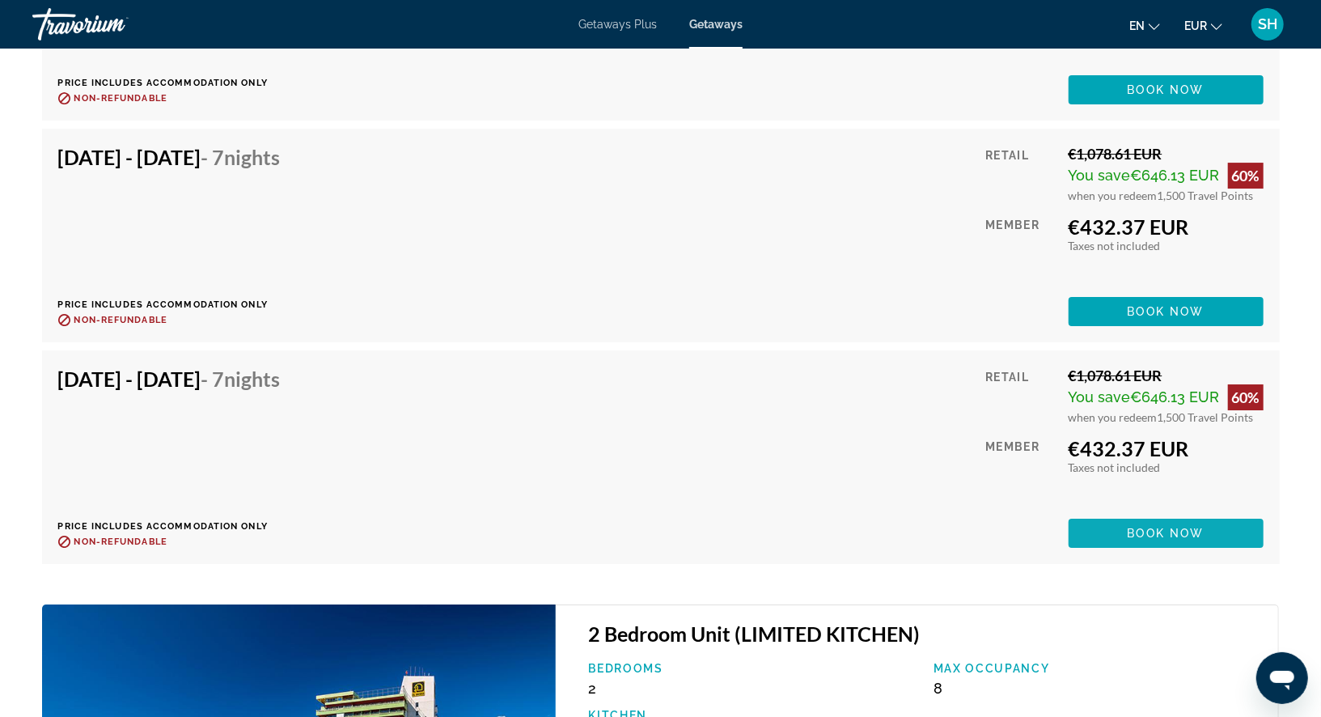
click at [1121, 528] on span "Main content" at bounding box center [1166, 533] width 195 height 39
